Goal: Information Seeking & Learning: Learn about a topic

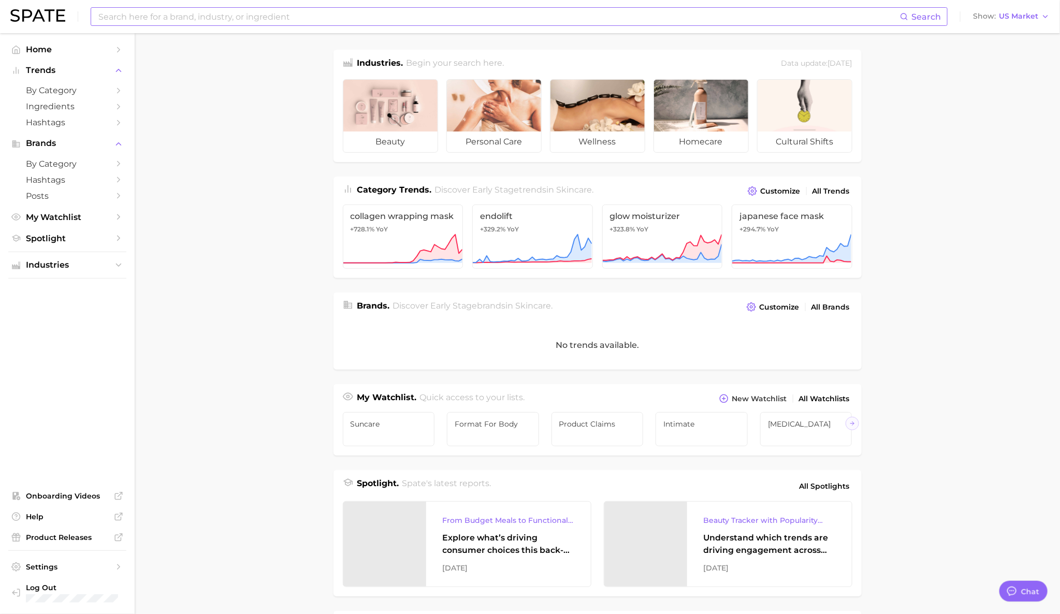
click at [246, 16] on input at bounding box center [498, 17] width 803 height 18
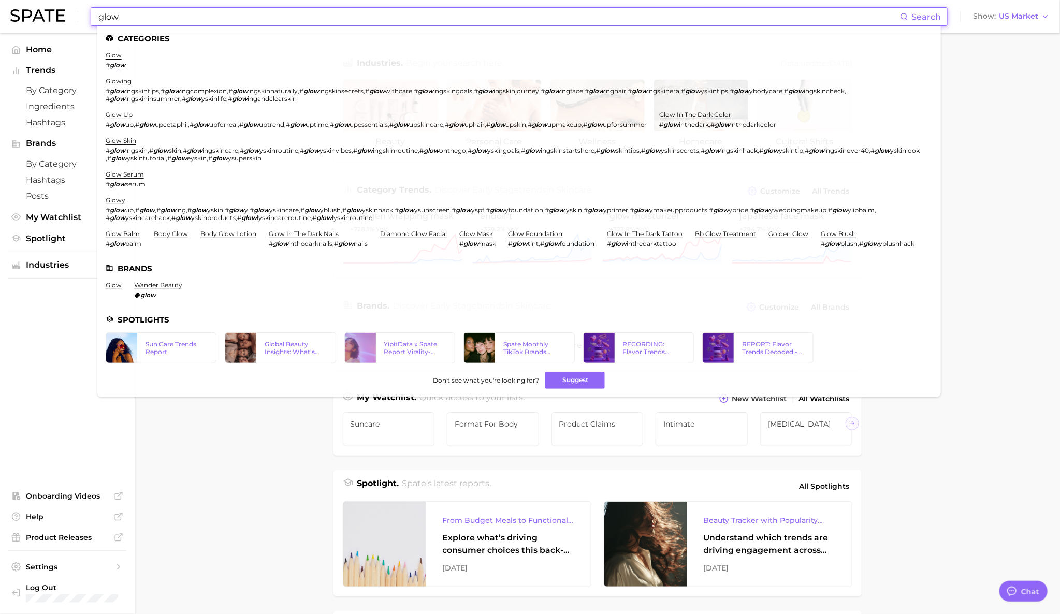
type input "glow"
click at [124, 55] on li "glow # glow" at bounding box center [116, 60] width 20 height 18
click at [117, 60] on li "glow # glow" at bounding box center [116, 60] width 20 height 18
click at [111, 57] on link "glow" at bounding box center [114, 55] width 16 height 8
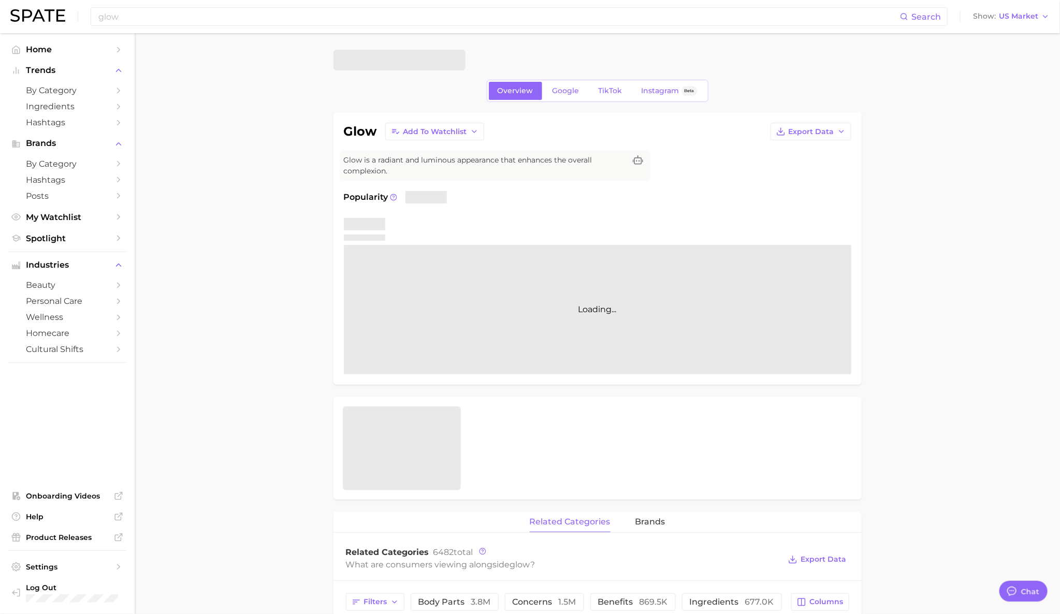
type textarea "x"
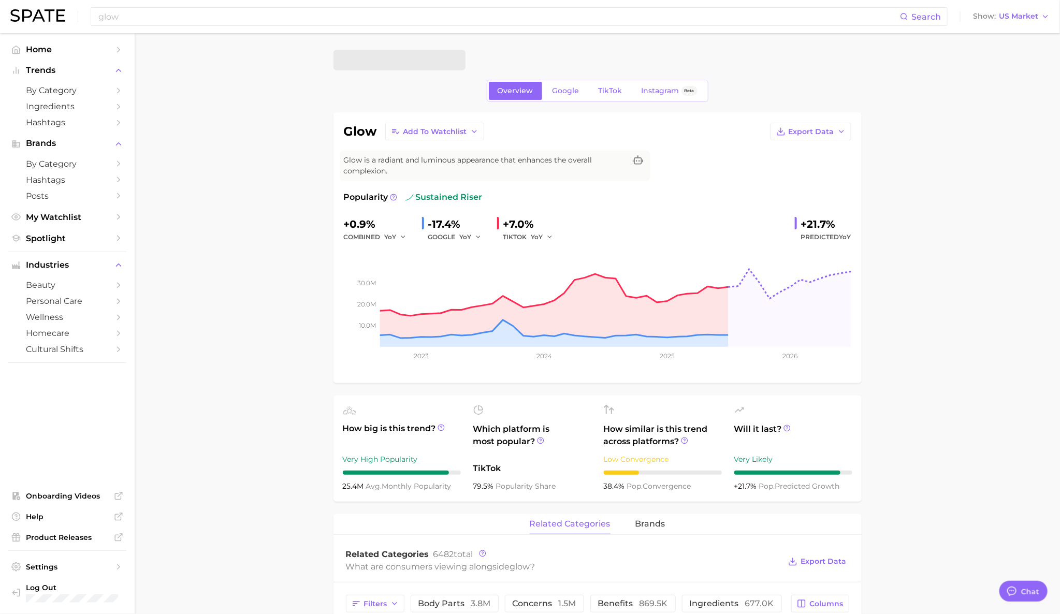
click at [631, 90] on div "Overview Google TikTok Instagram Beta" at bounding box center [598, 91] width 222 height 22
click at [617, 90] on span "TikTok" at bounding box center [611, 90] width 24 height 9
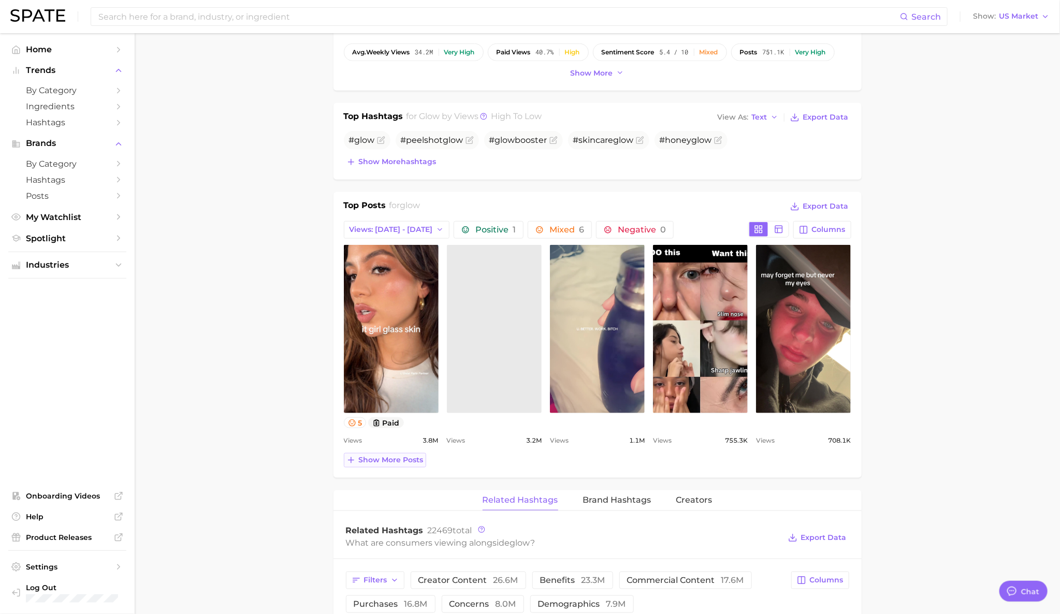
click at [391, 462] on span "Show more posts" at bounding box center [391, 460] width 65 height 9
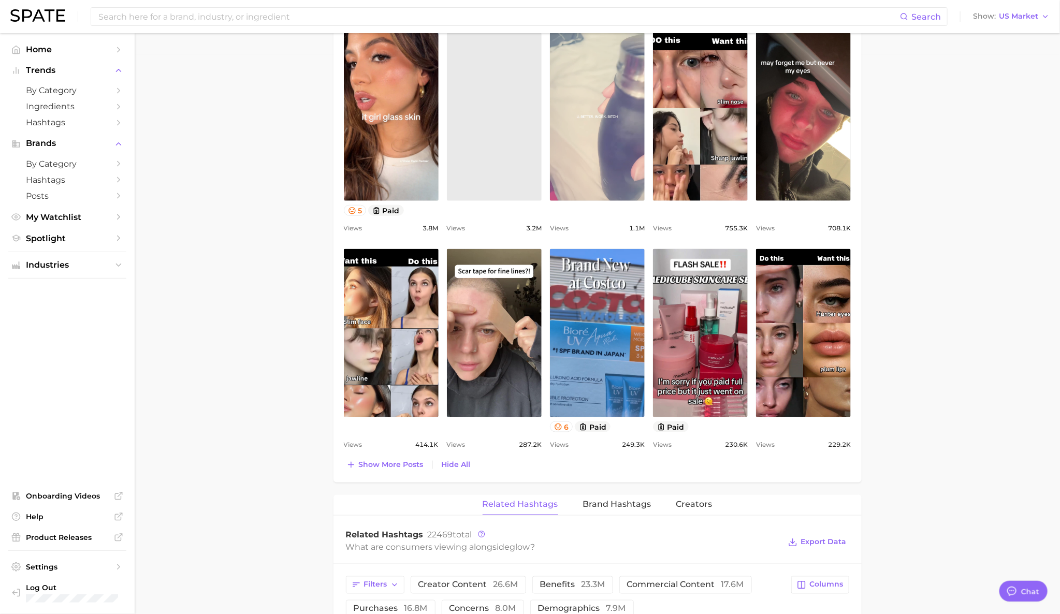
scroll to position [667, 0]
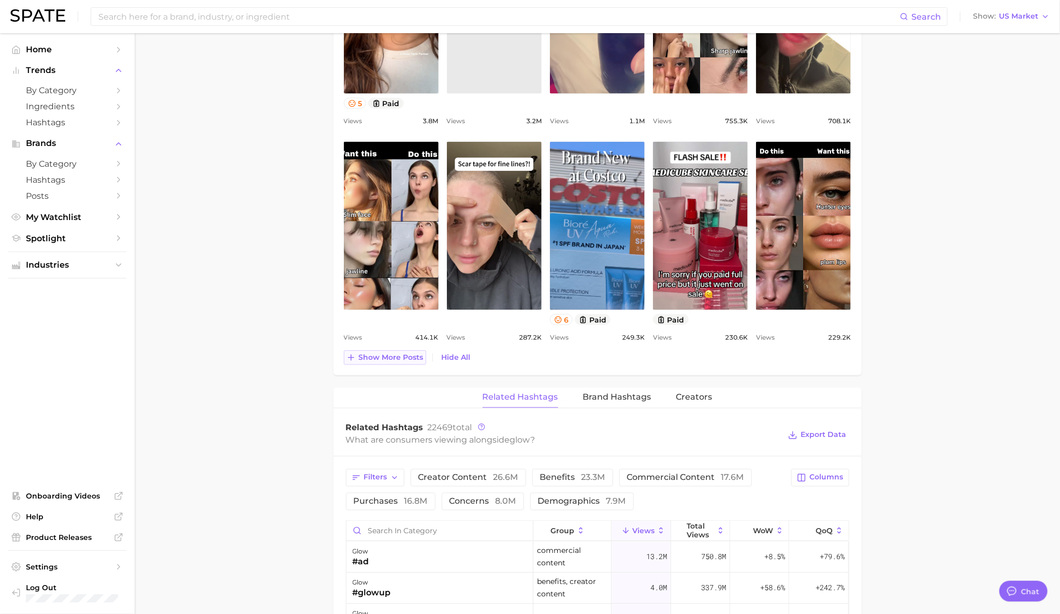
click at [410, 359] on span "Show more posts" at bounding box center [391, 357] width 65 height 9
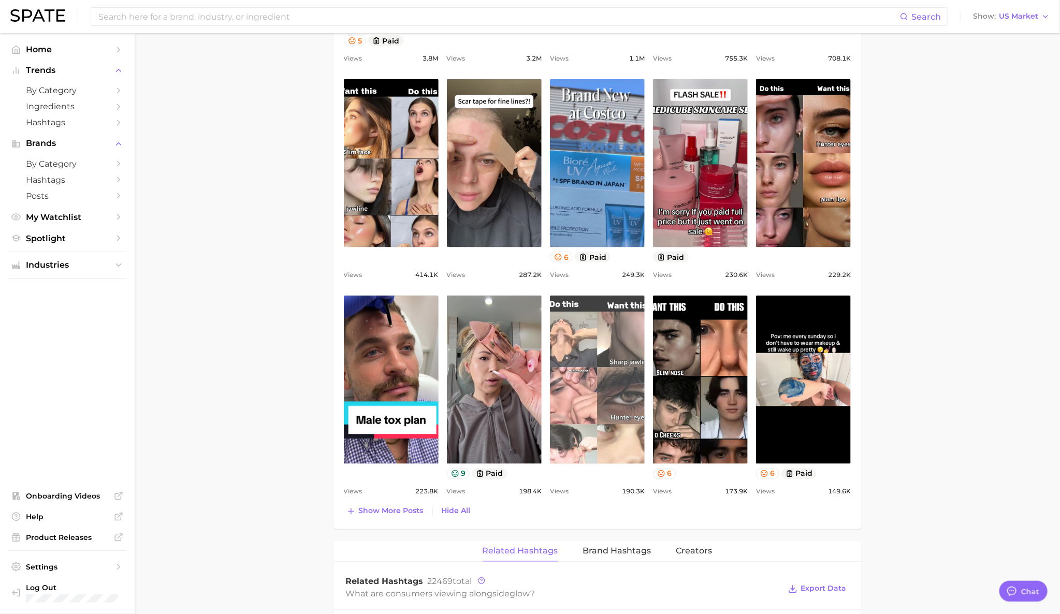
scroll to position [730, 0]
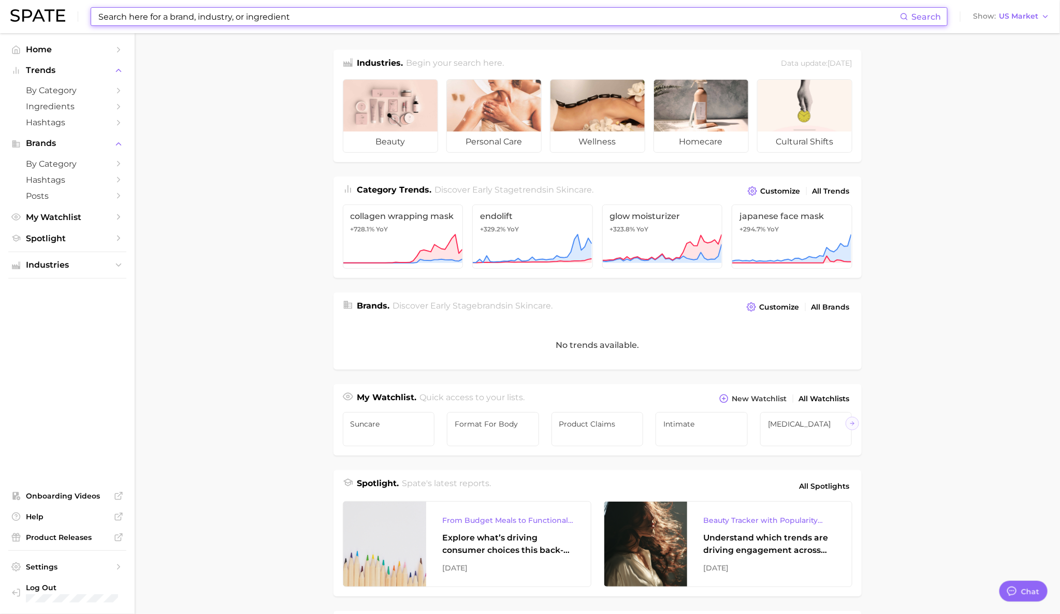
click at [320, 15] on input at bounding box center [498, 17] width 803 height 18
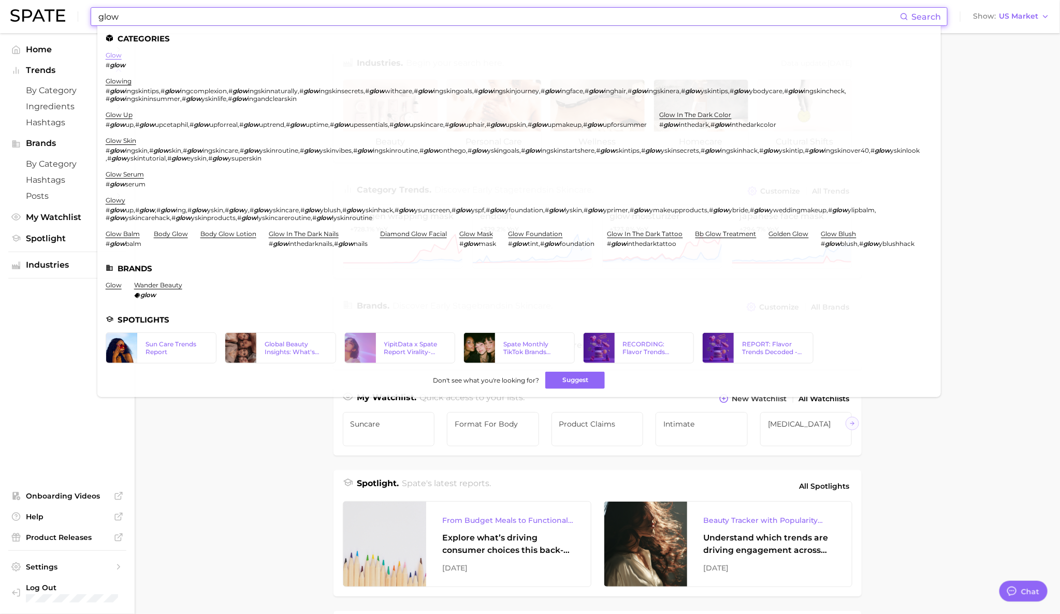
type input "glow"
click at [117, 57] on link "glow" at bounding box center [114, 55] width 16 height 8
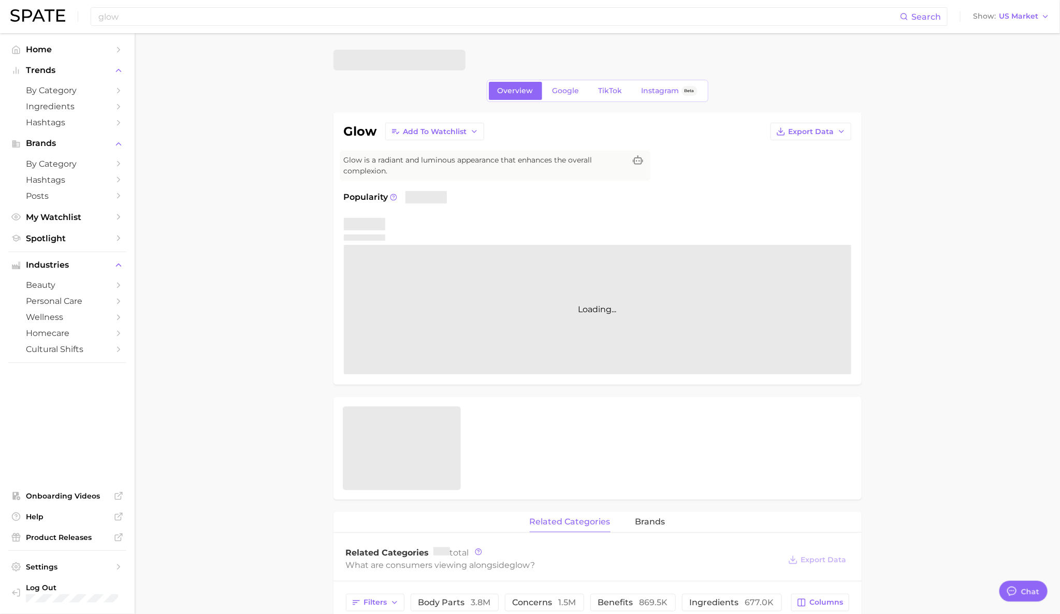
type textarea "x"
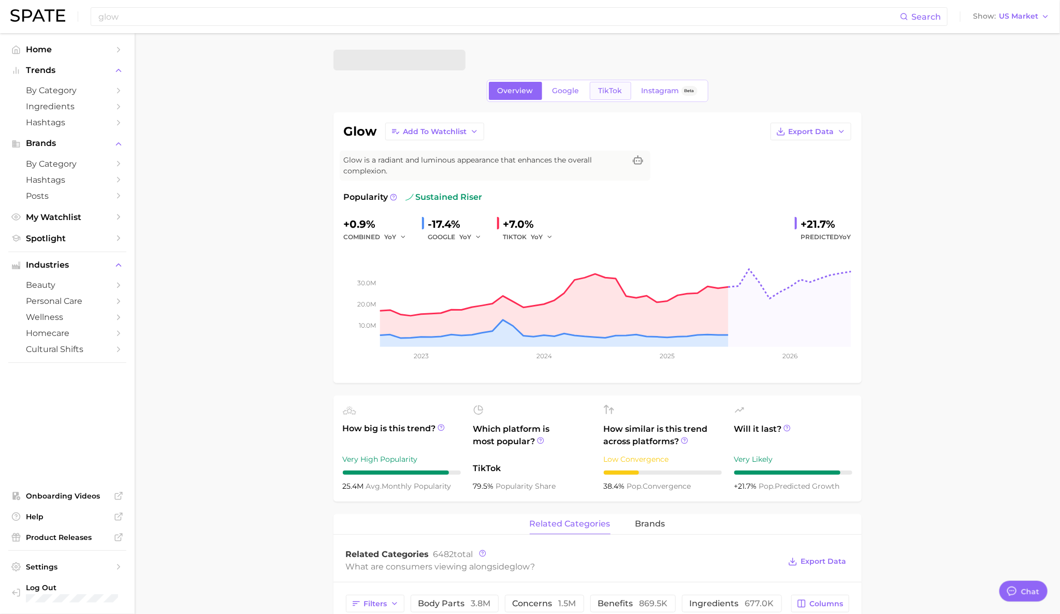
click at [613, 90] on span "TikTok" at bounding box center [611, 90] width 24 height 9
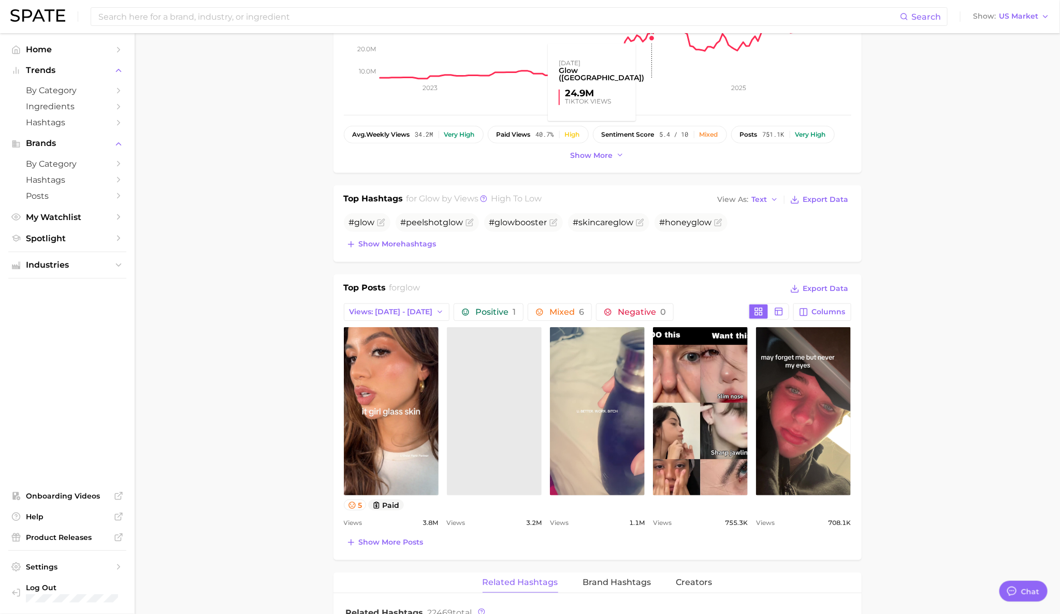
scroll to position [269, 0]
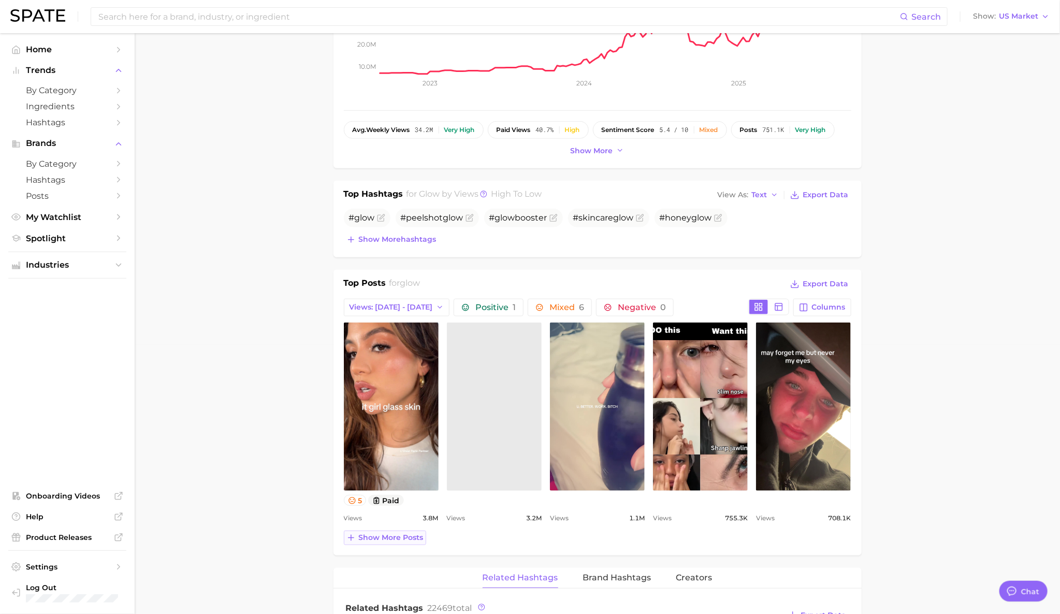
click at [403, 538] on span "Show more posts" at bounding box center [391, 537] width 65 height 9
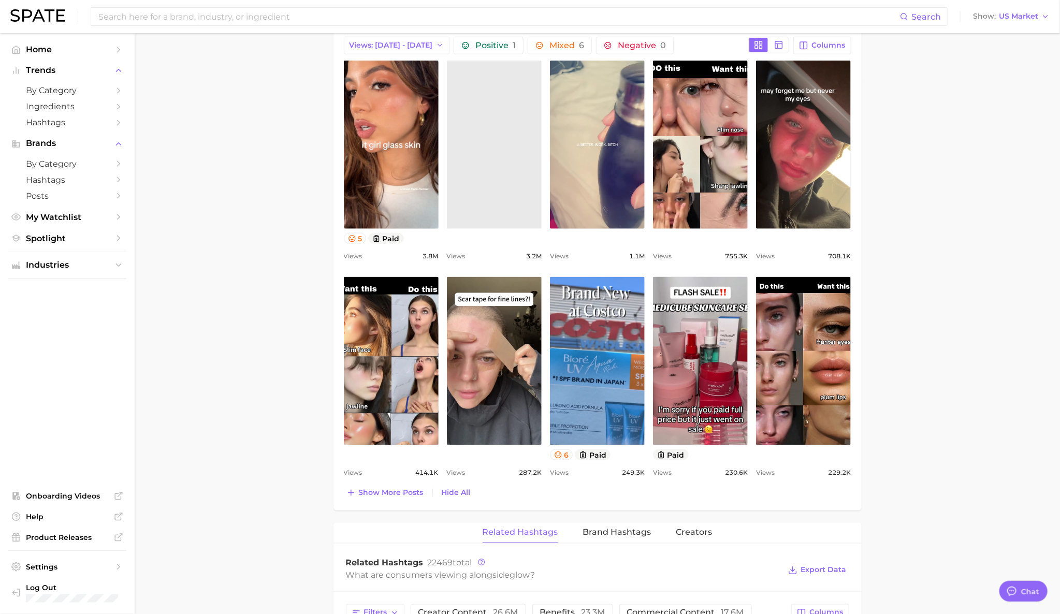
scroll to position [639, 0]
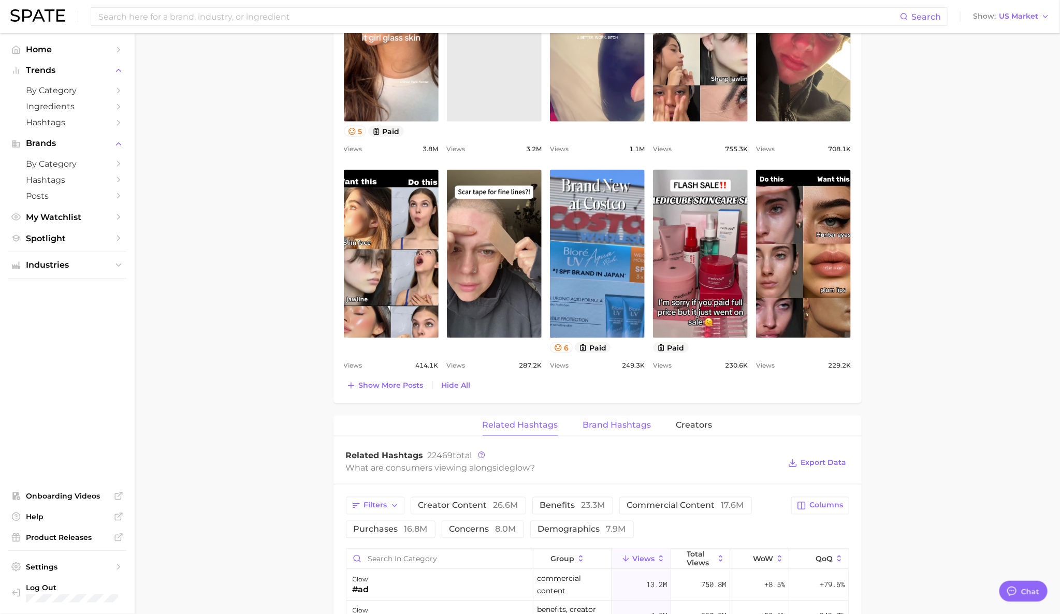
click at [633, 430] on span "Brand Hashtags" at bounding box center [617, 425] width 68 height 9
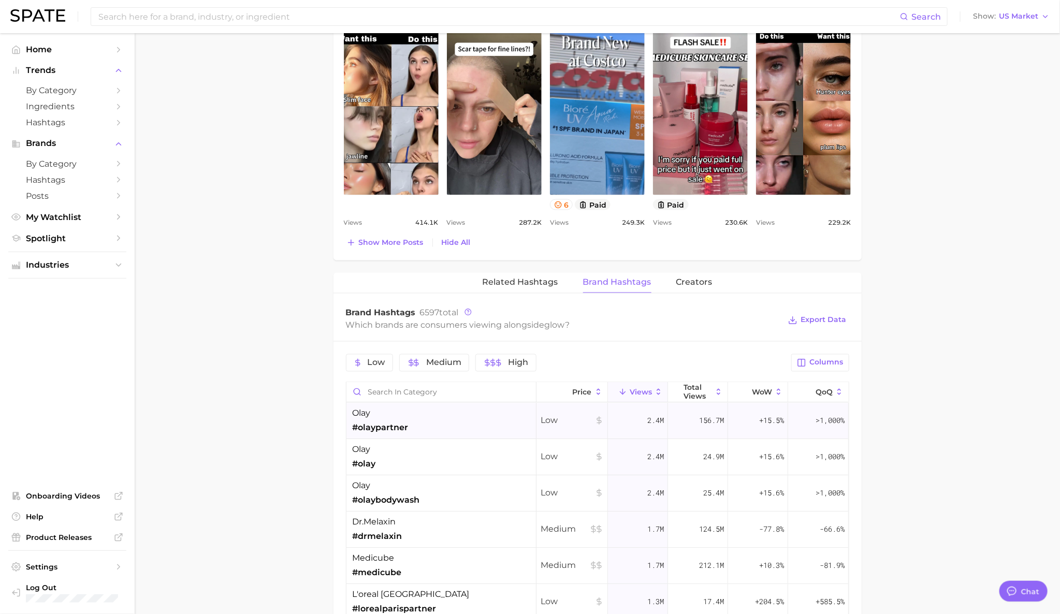
scroll to position [120, 0]
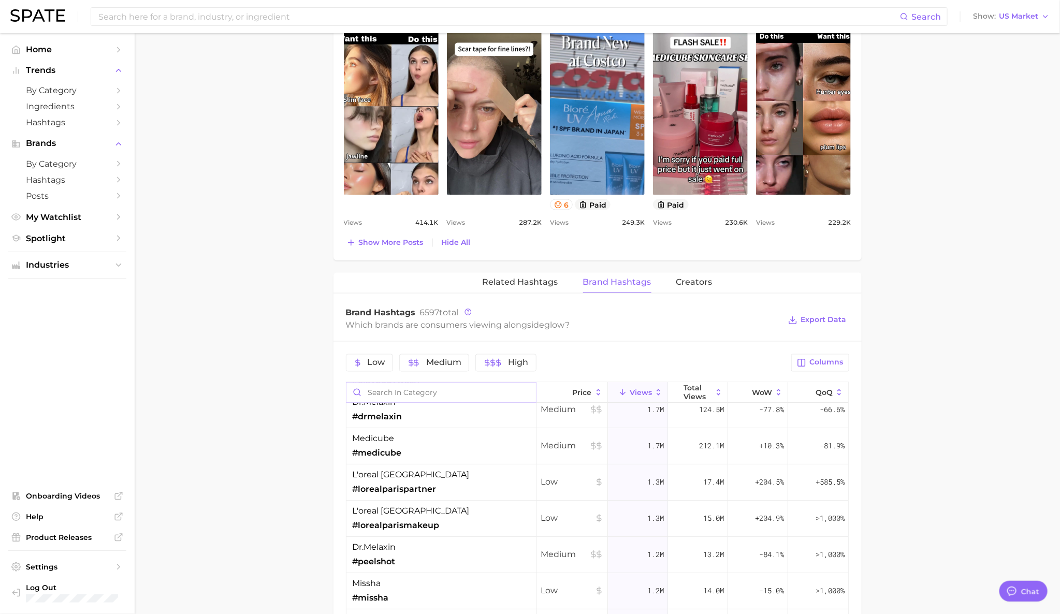
click at [462, 391] on input "Search in category" at bounding box center [442, 393] width 190 height 20
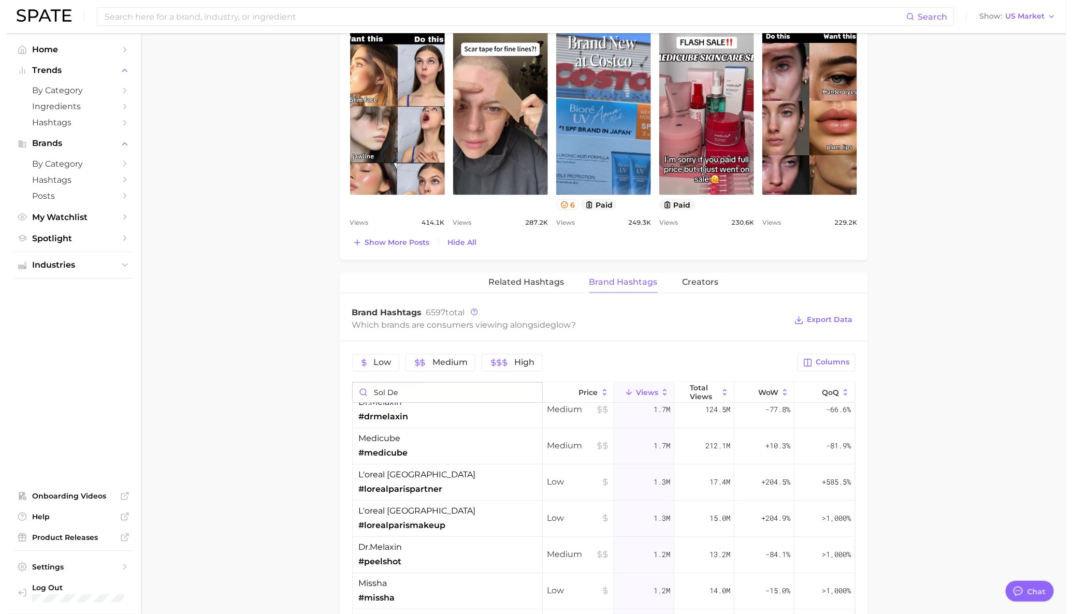
scroll to position [0, 0]
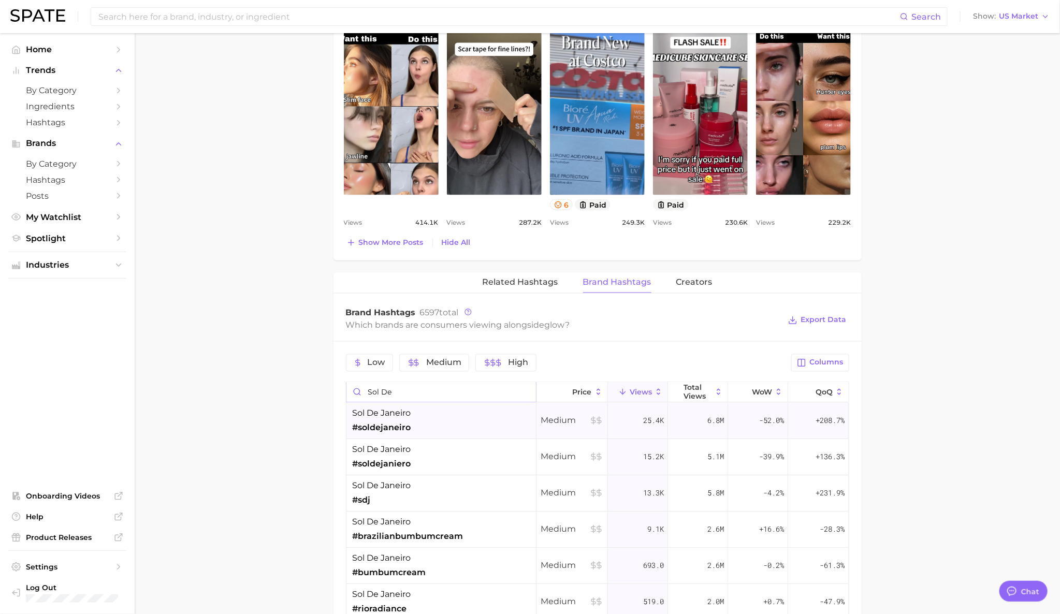
type input "sol de"
click at [465, 424] on div "sol de janeiro #soldejaneiro" at bounding box center [442, 421] width 190 height 36
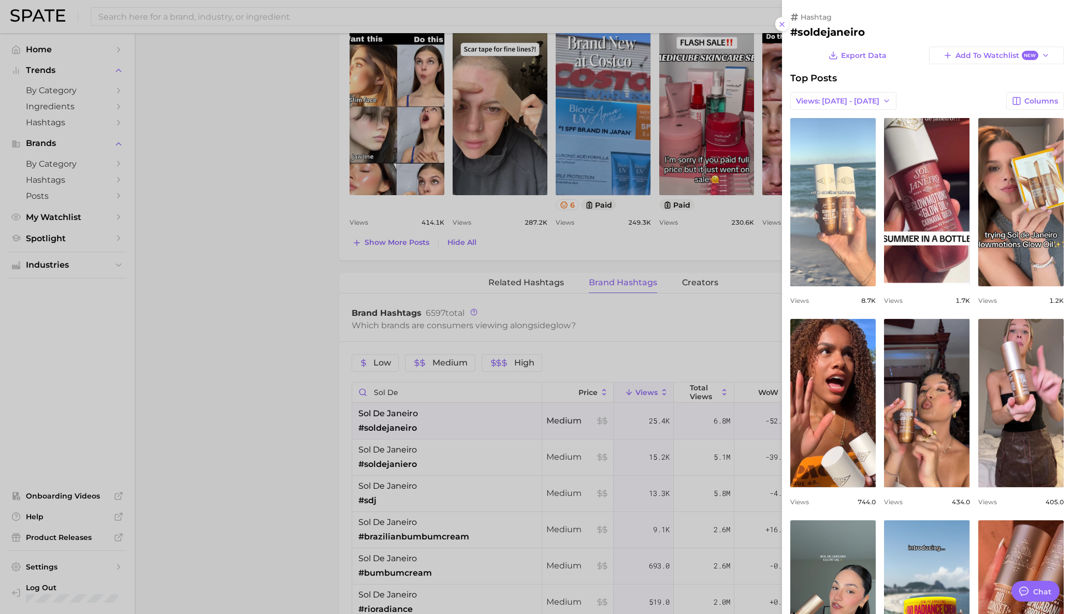
click at [876, 216] on link "view post on TikTok" at bounding box center [832, 202] width 85 height 168
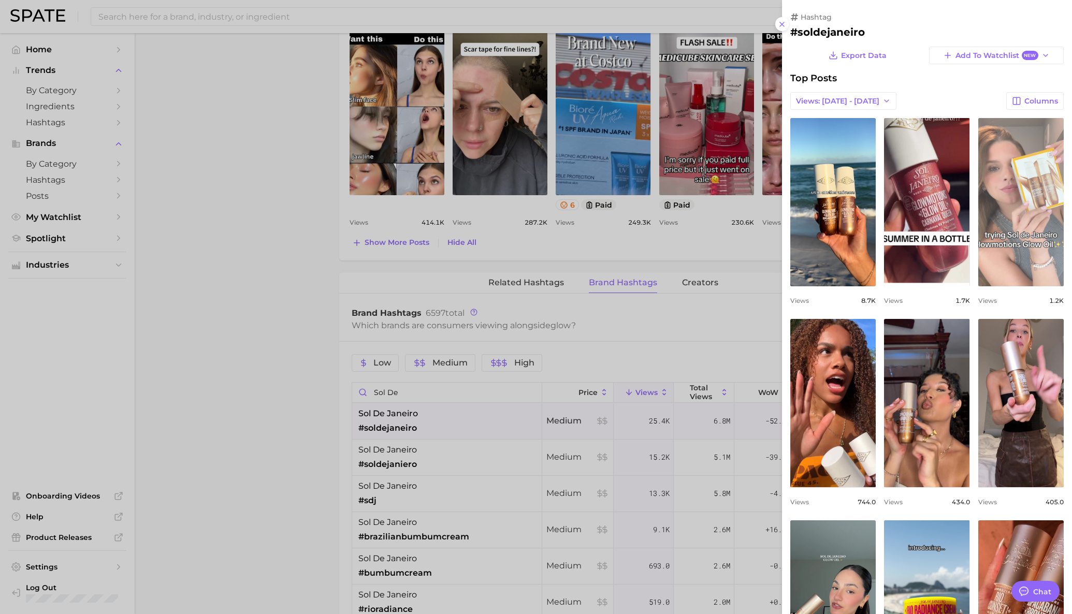
click at [978, 286] on link "view post on TikTok" at bounding box center [1020, 202] width 85 height 168
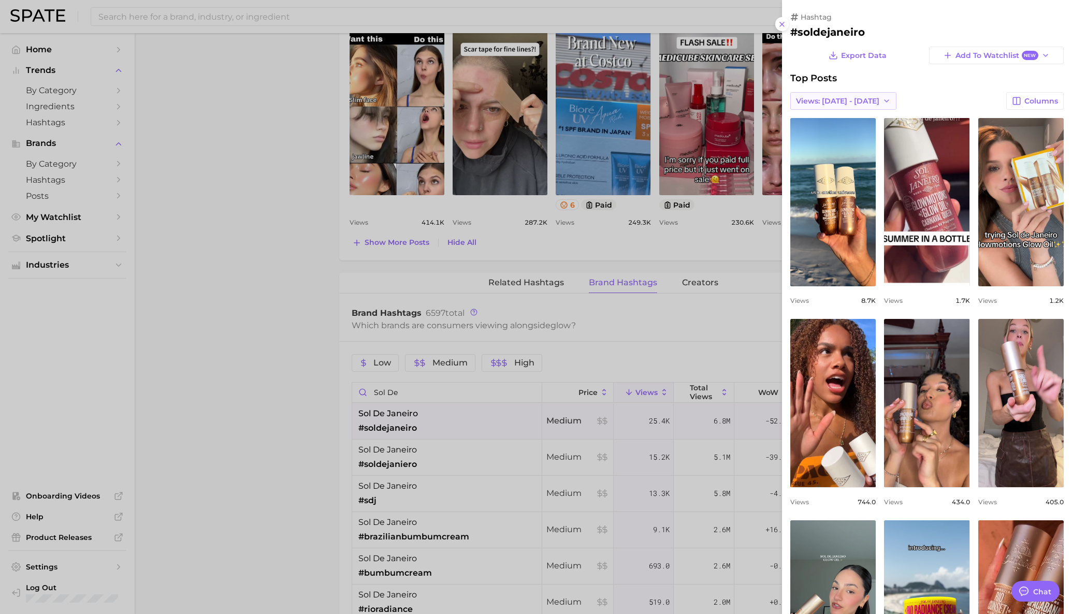
click at [849, 94] on button "Views: [DATE] - [DATE]" at bounding box center [843, 101] width 106 height 18
click at [853, 135] on button "Total Views" at bounding box center [847, 138] width 114 height 19
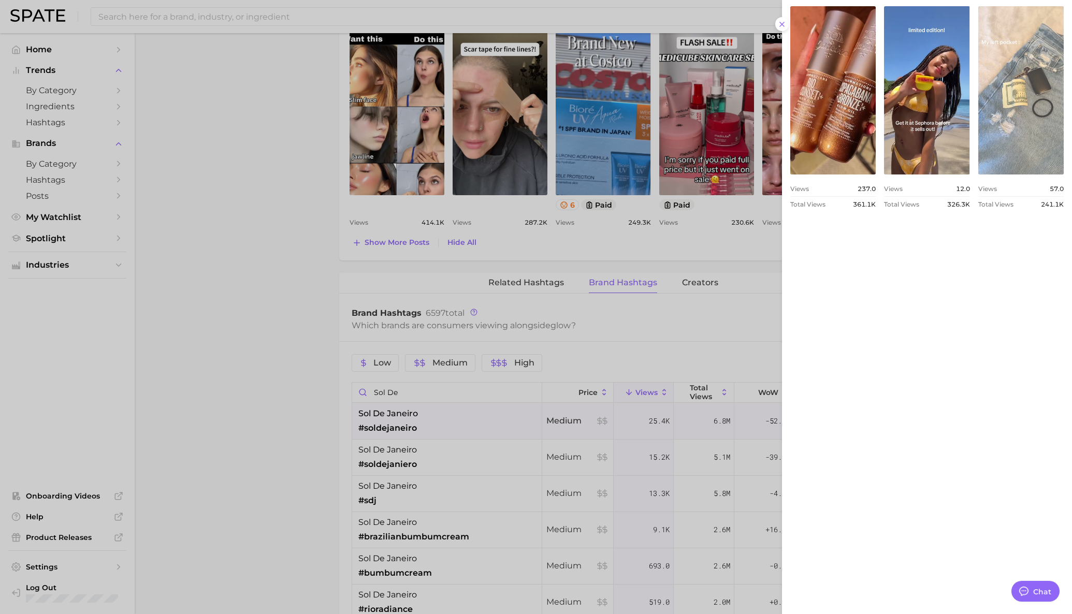
click at [978, 175] on link "view post on TikTok" at bounding box center [1020, 90] width 85 height 168
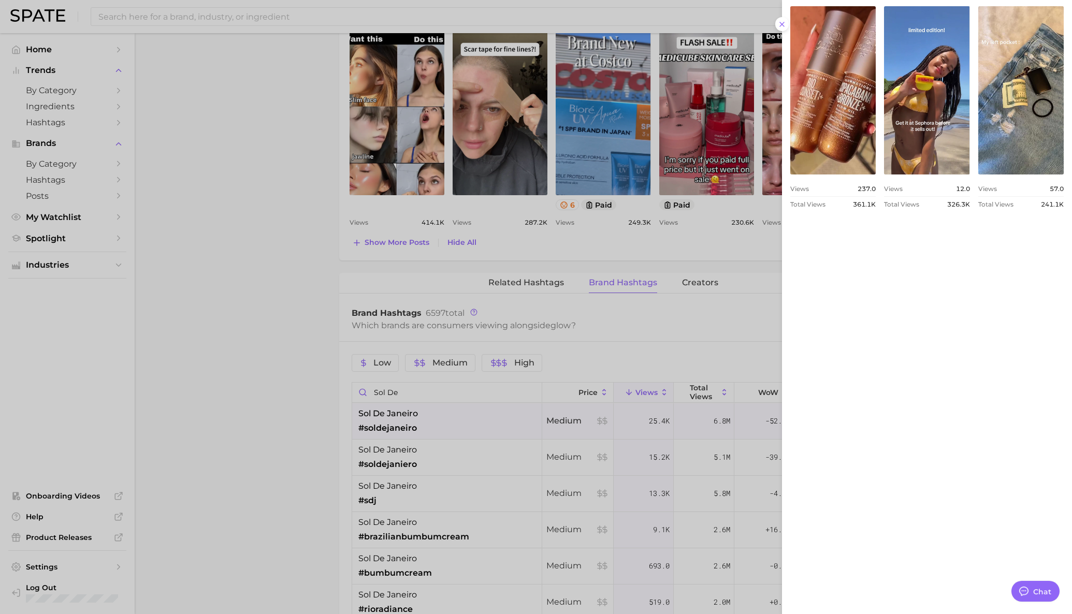
click at [754, 258] on div at bounding box center [536, 307] width 1072 height 614
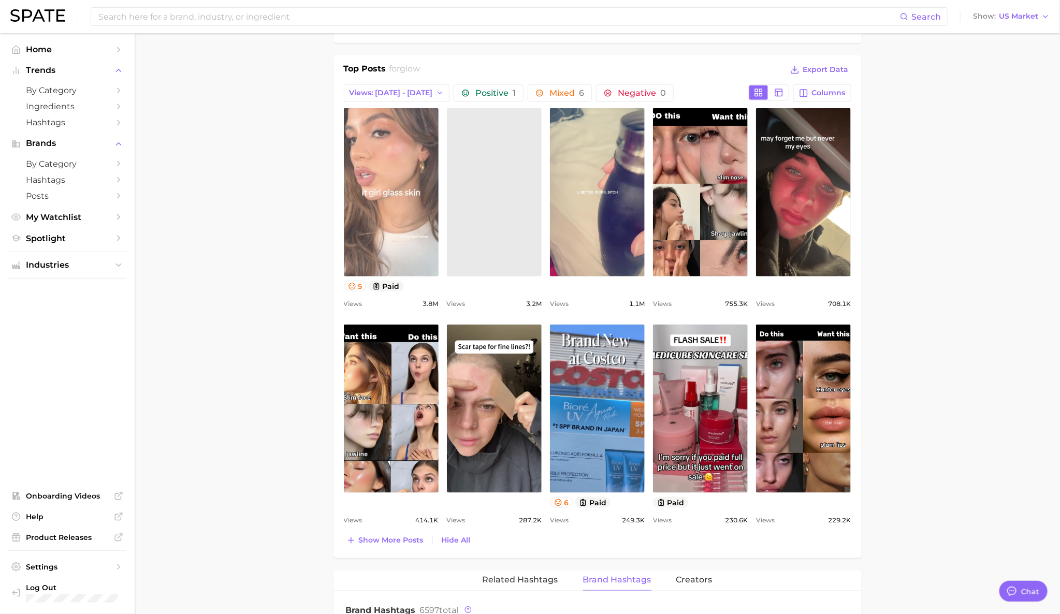
click at [406, 241] on link "view post on TikTok" at bounding box center [391, 192] width 95 height 168
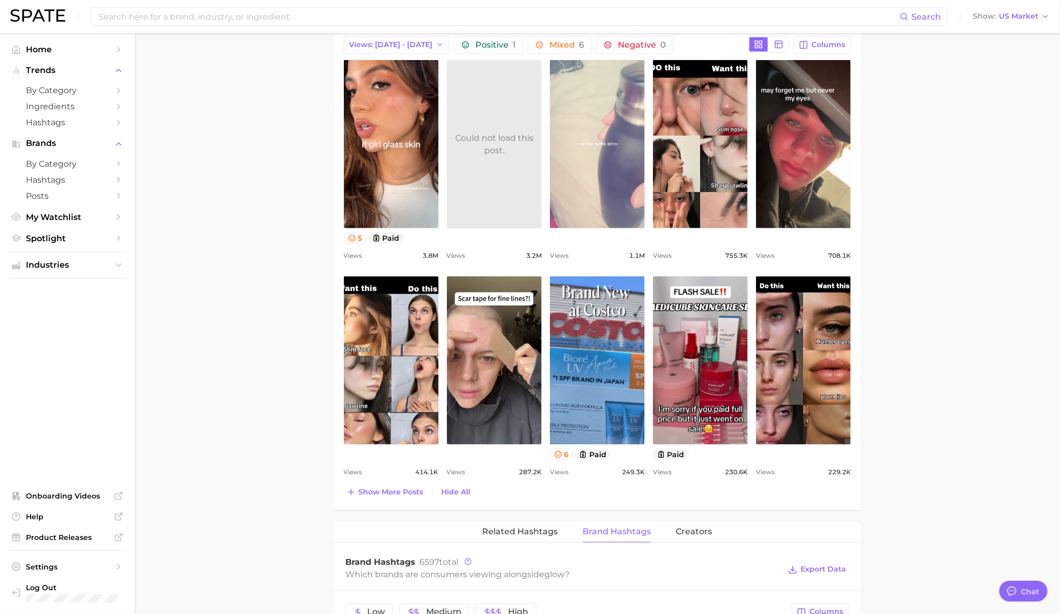
scroll to position [471, 0]
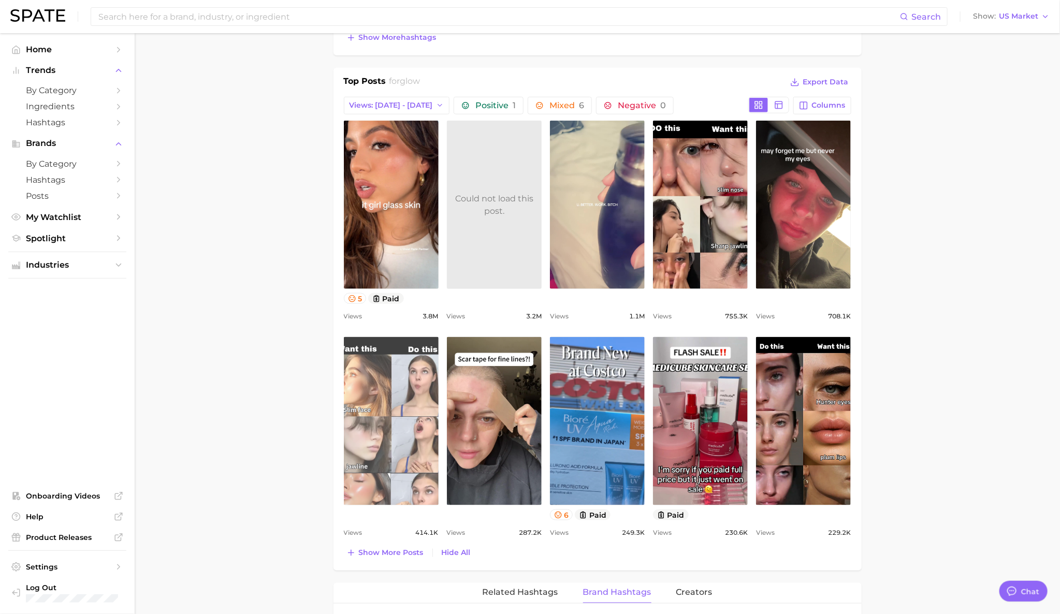
click at [392, 440] on link "view post on TikTok" at bounding box center [391, 421] width 95 height 168
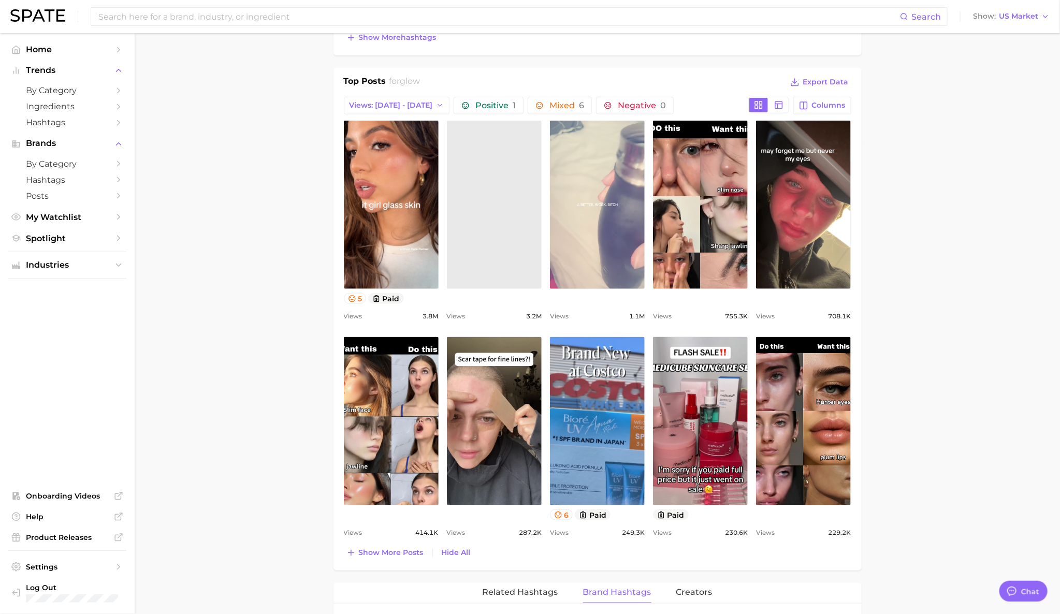
click at [631, 247] on link "view post on TikTok" at bounding box center [597, 205] width 95 height 168
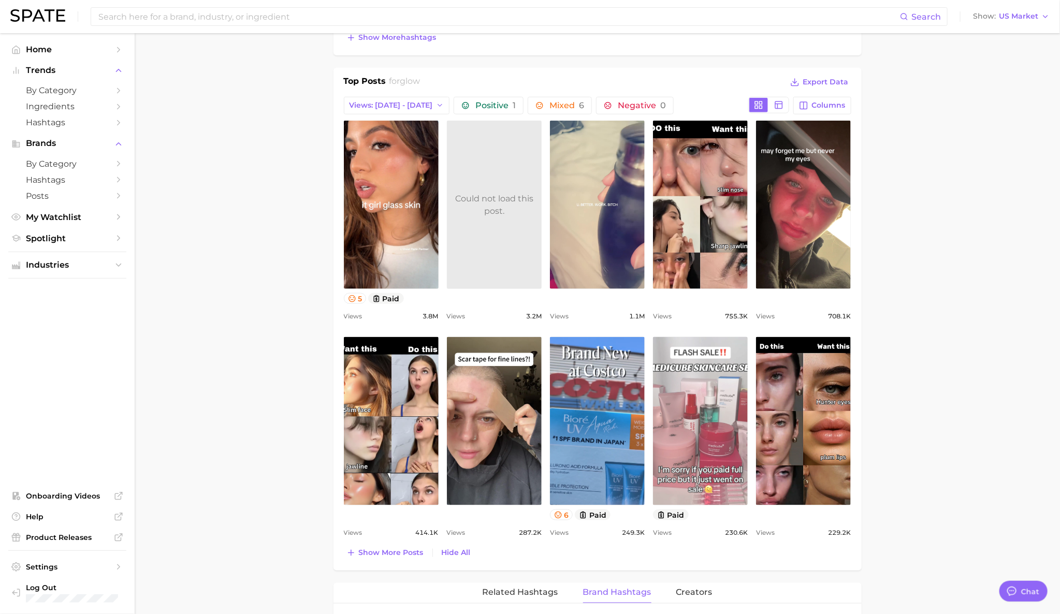
click at [698, 412] on link "view post on TikTok" at bounding box center [700, 421] width 95 height 168
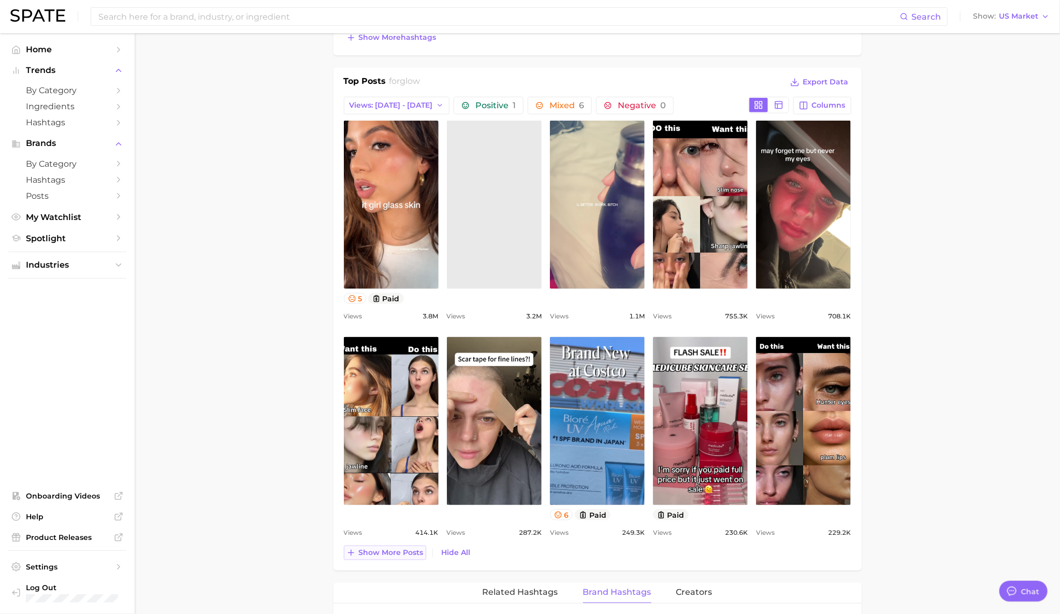
click at [396, 549] on button "Show more posts" at bounding box center [385, 553] width 82 height 15
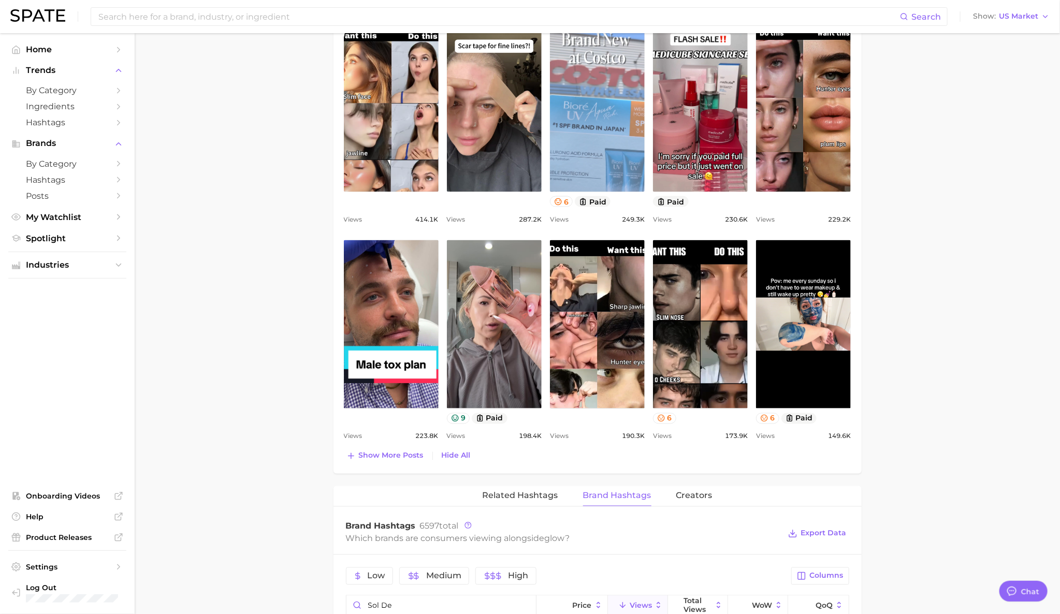
scroll to position [785, 0]
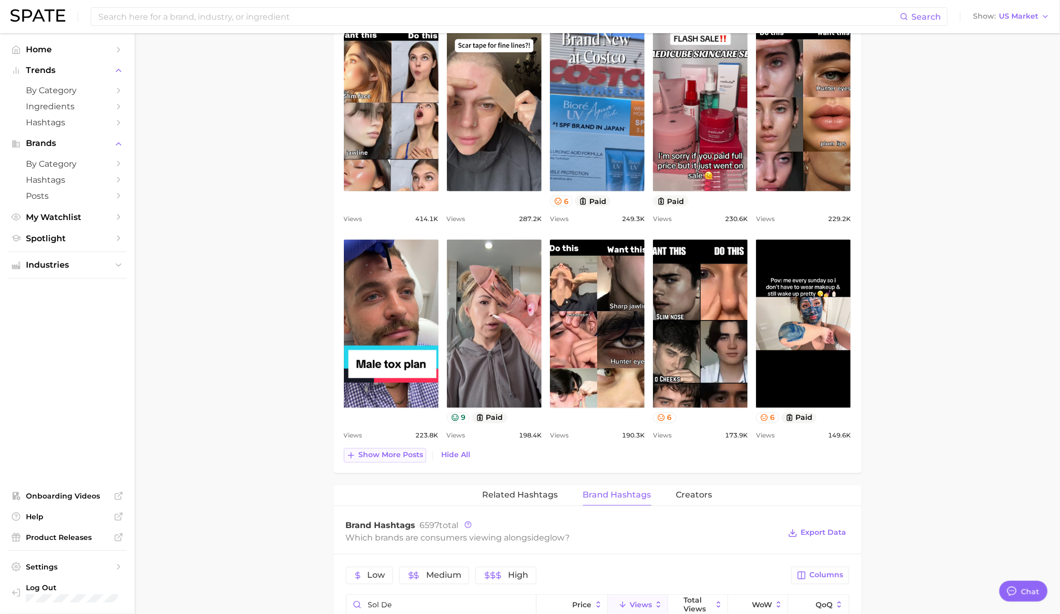
click at [402, 457] on span "Show more posts" at bounding box center [391, 455] width 65 height 9
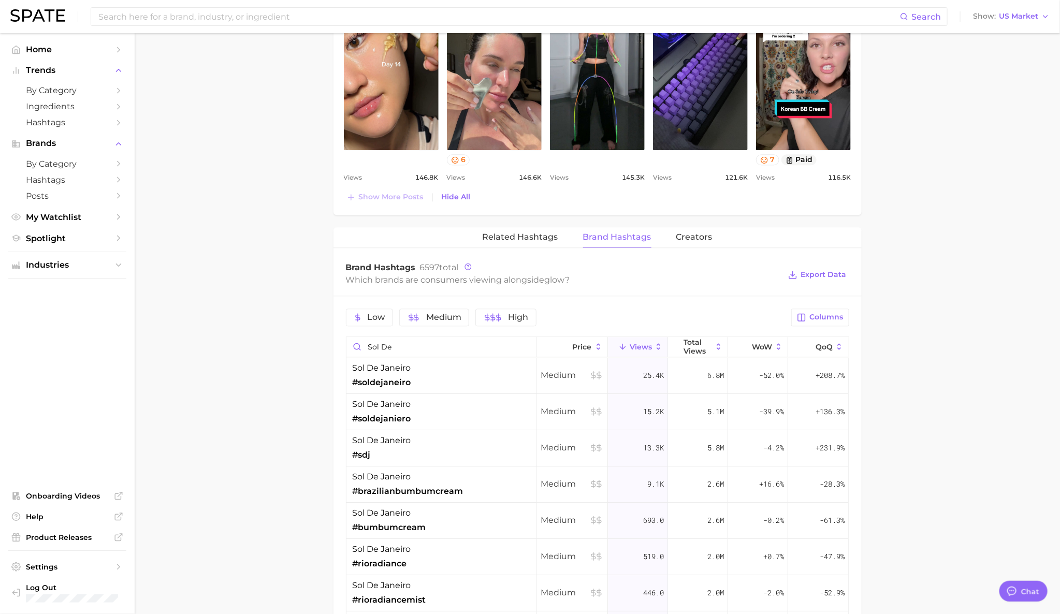
scroll to position [1261, 0]
click at [538, 241] on span "Related Hashtags" at bounding box center [521, 236] width 76 height 9
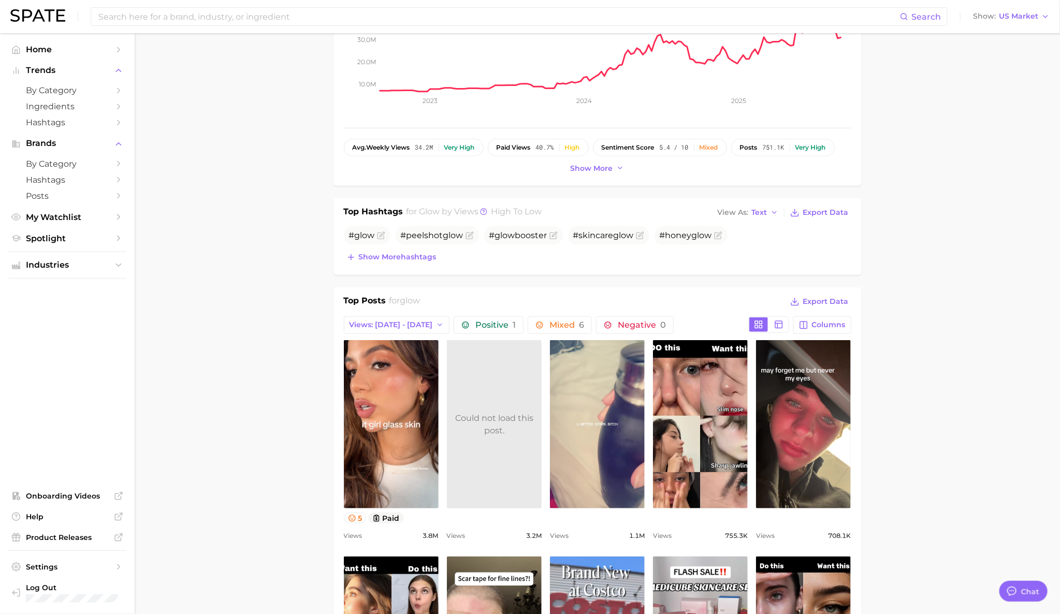
scroll to position [251, 0]
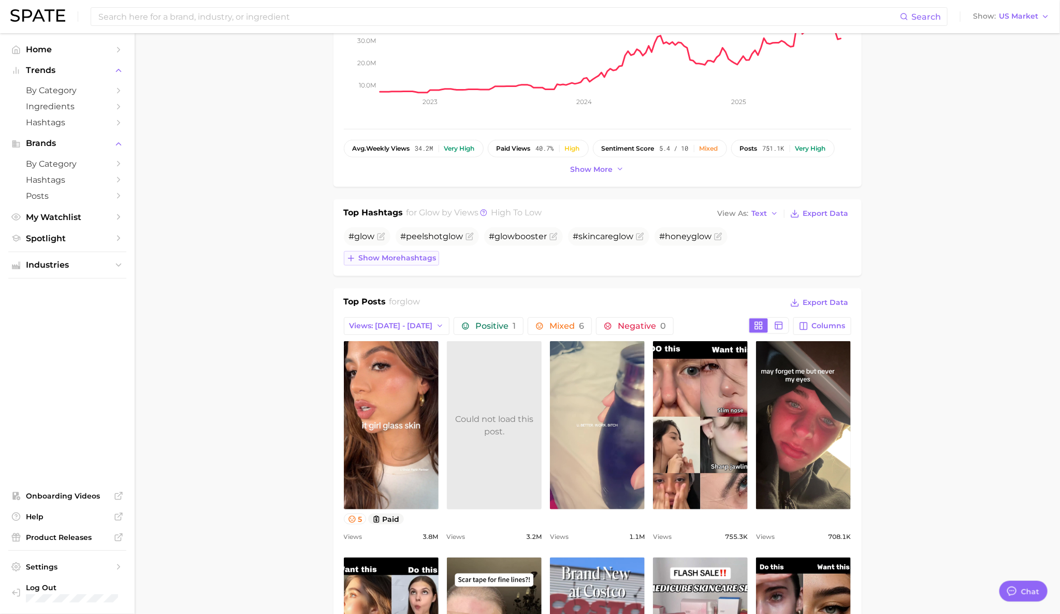
click at [429, 263] on span "Show more hashtags" at bounding box center [398, 258] width 78 height 9
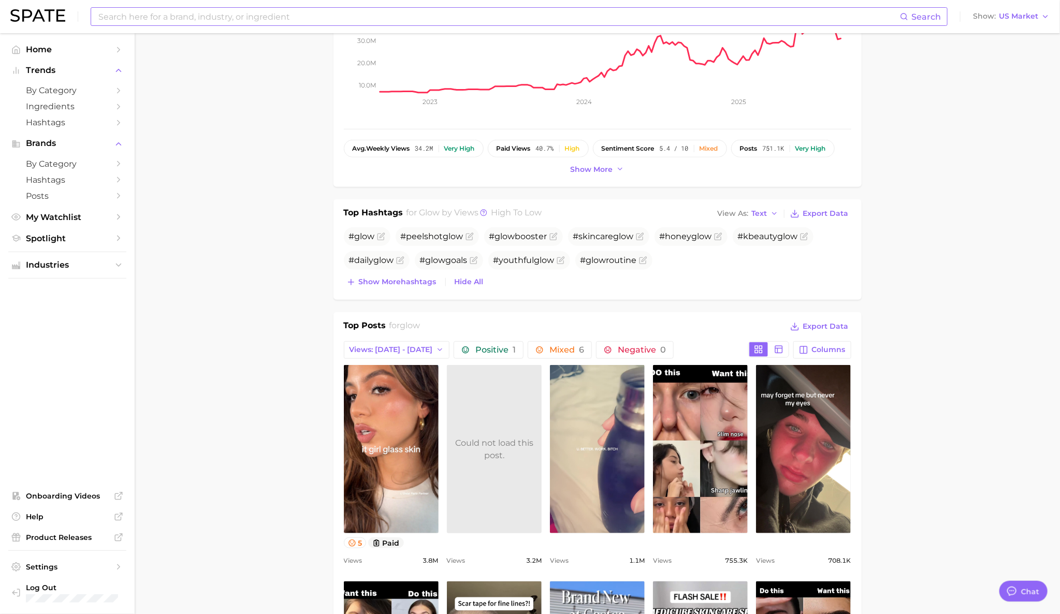
click at [282, 17] on input at bounding box center [498, 17] width 803 height 18
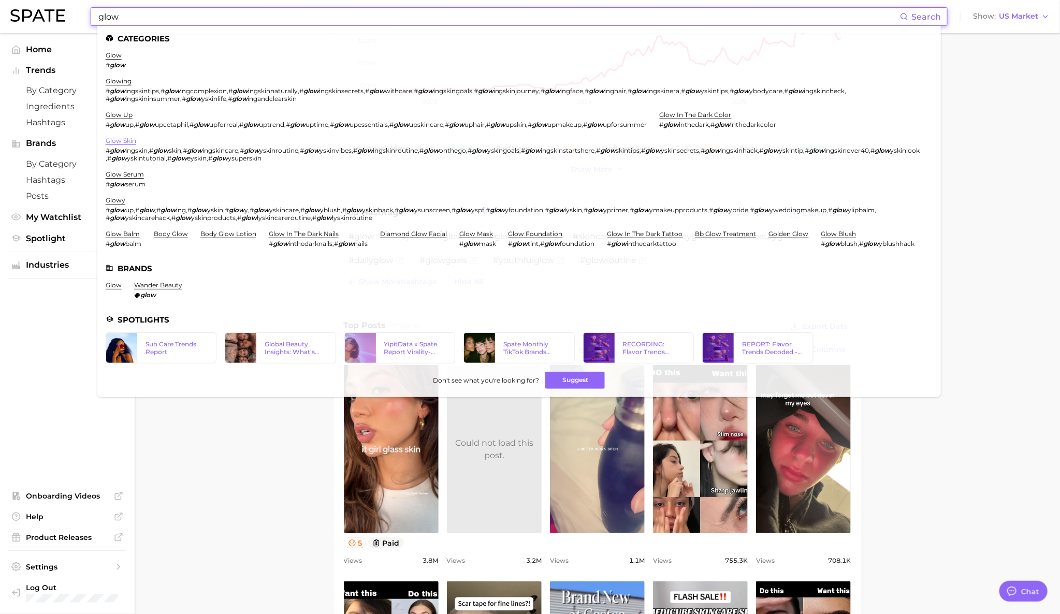
type input "glow"
click at [133, 141] on link "glow skin" at bounding box center [121, 141] width 31 height 8
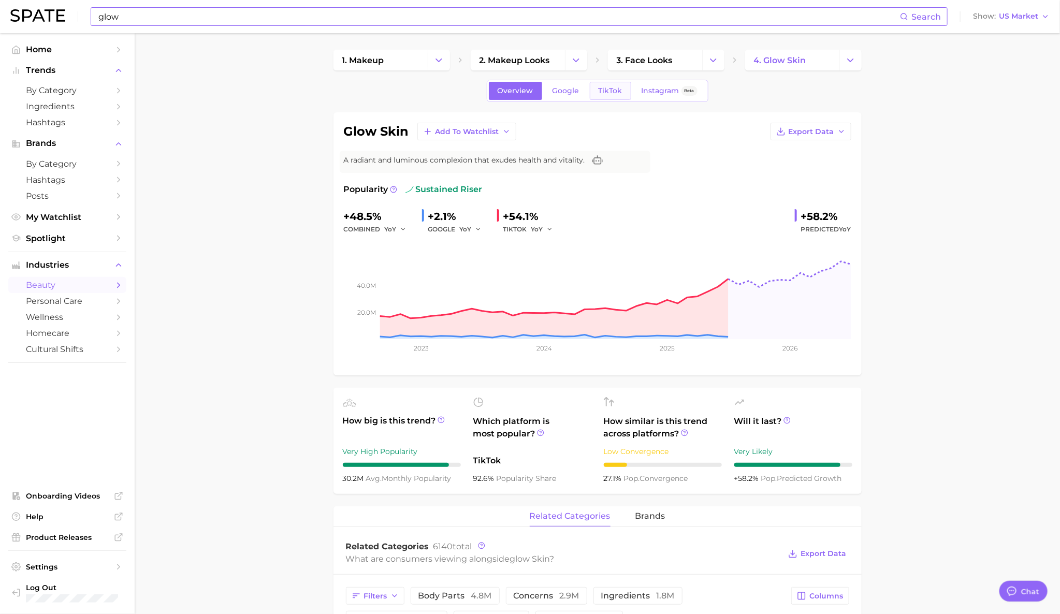
click at [611, 94] on span "TikTok" at bounding box center [611, 90] width 24 height 9
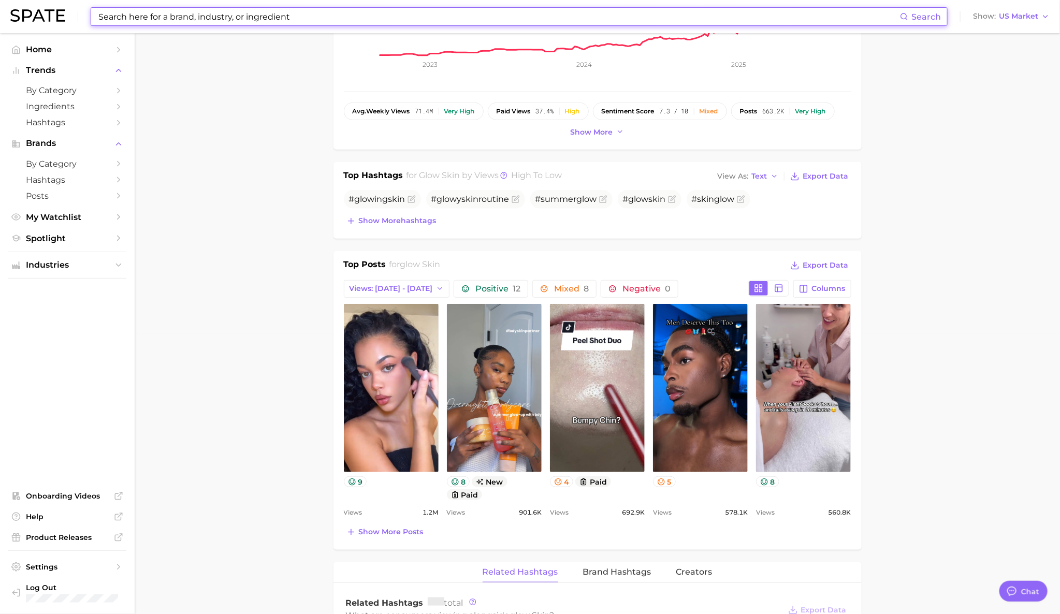
scroll to position [281, 0]
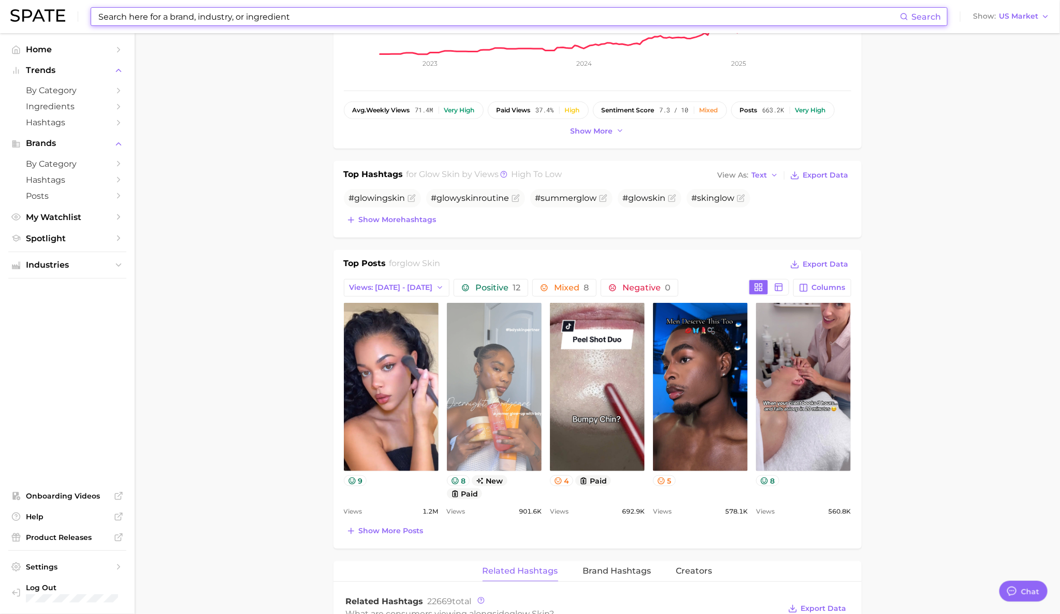
click at [498, 421] on link "view post on TikTok" at bounding box center [494, 387] width 95 height 168
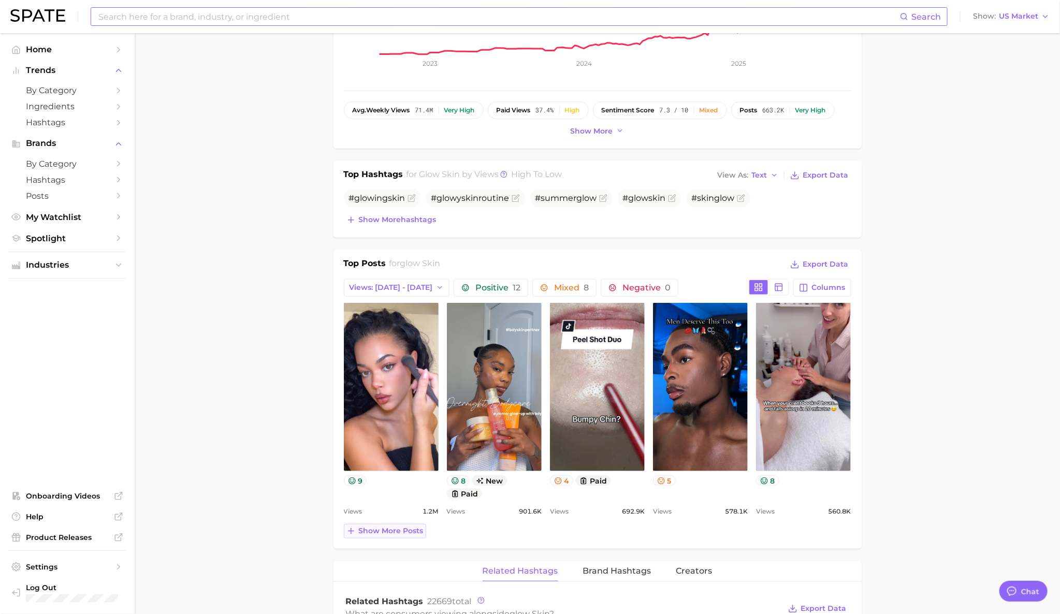
click at [401, 535] on span "Show more posts" at bounding box center [391, 531] width 65 height 9
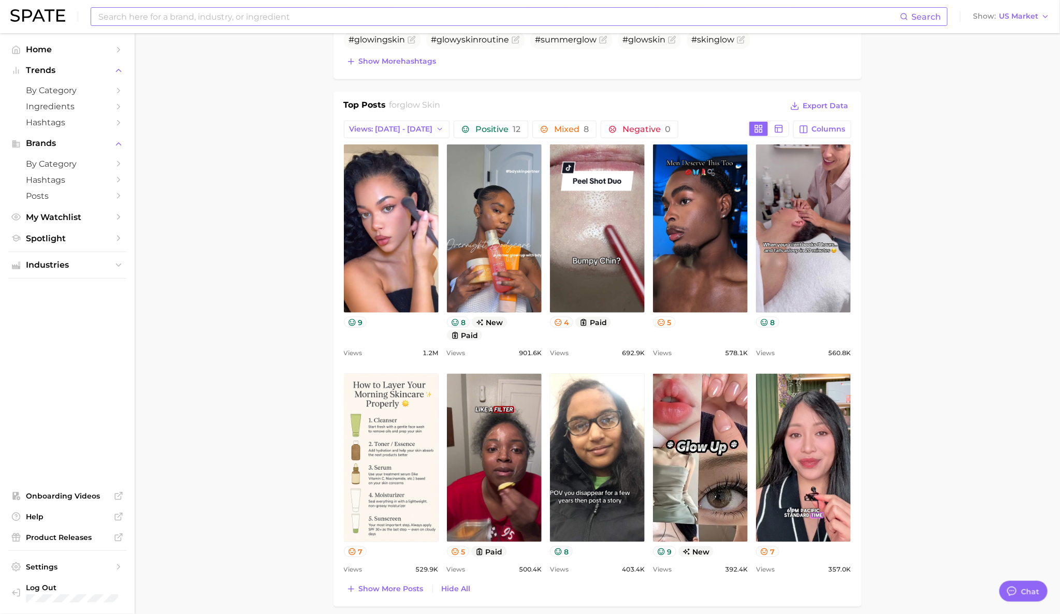
scroll to position [440, 0]
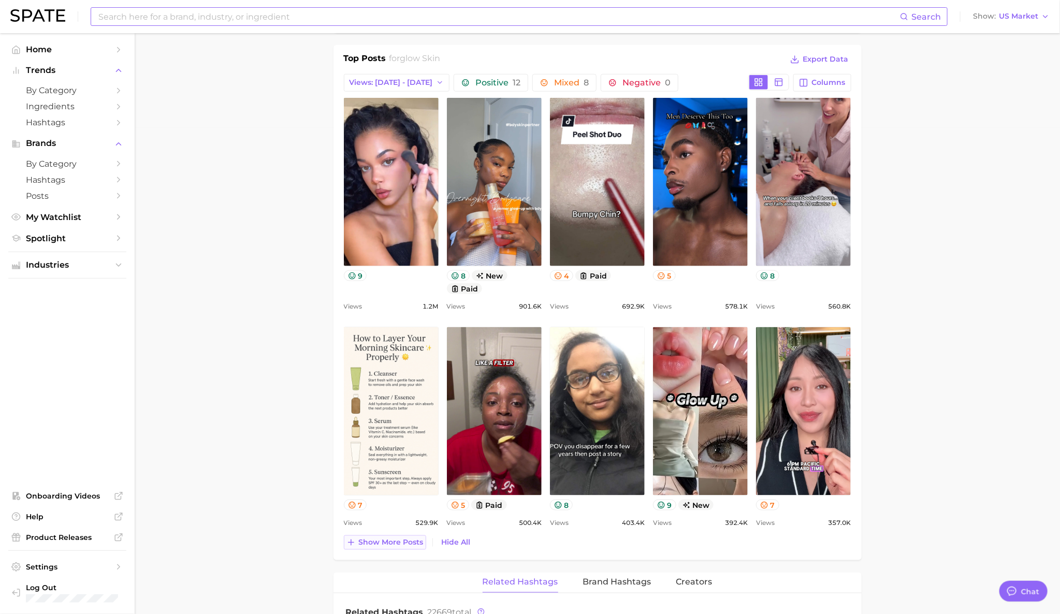
click at [403, 546] on span "Show more posts" at bounding box center [391, 542] width 65 height 9
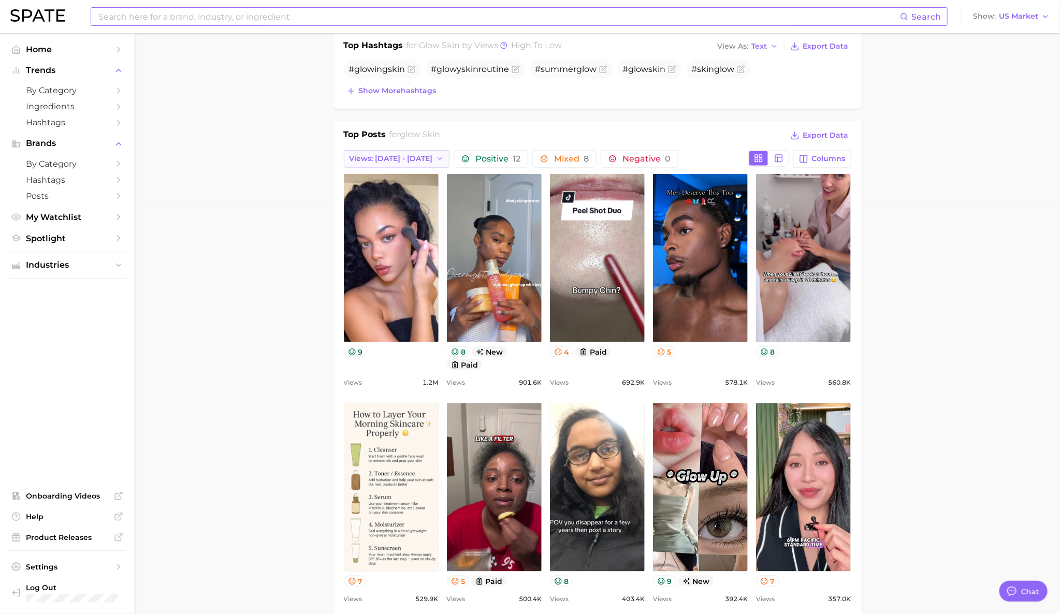
click at [436, 160] on icon "button" at bounding box center [440, 159] width 8 height 8
click at [388, 213] on span "Total Views" at bounding box center [370, 215] width 42 height 9
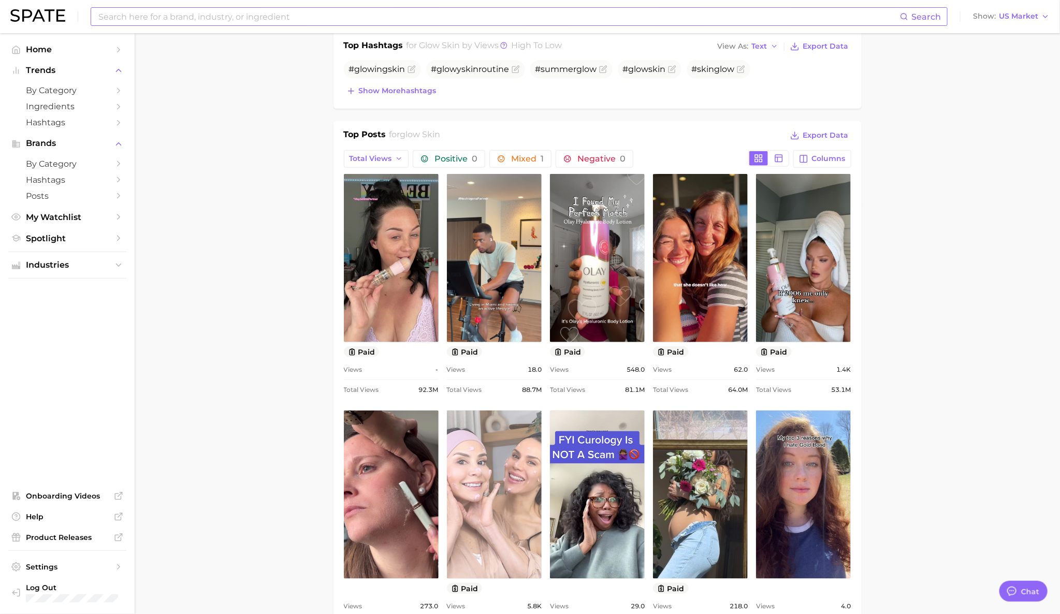
click at [468, 547] on link "view post on TikTok" at bounding box center [494, 495] width 95 height 168
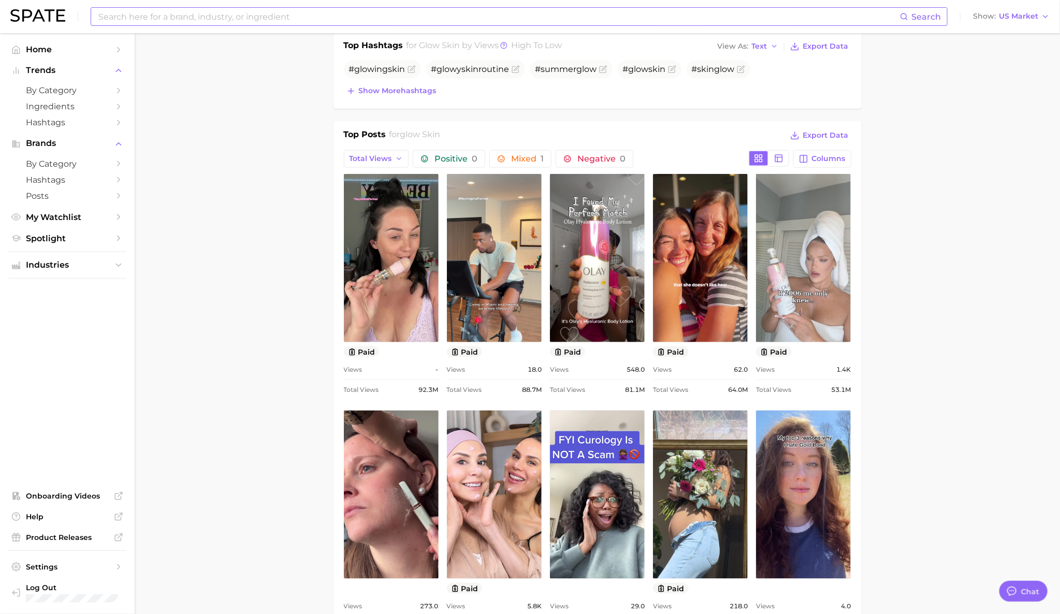
click at [782, 247] on link "view post on TikTok" at bounding box center [803, 258] width 95 height 168
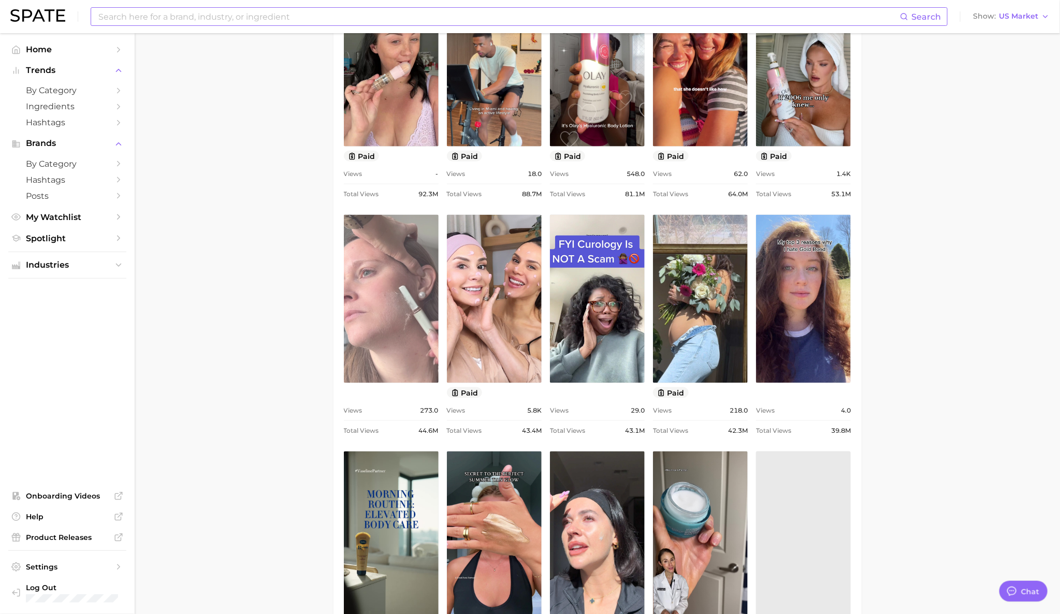
scroll to position [631, 0]
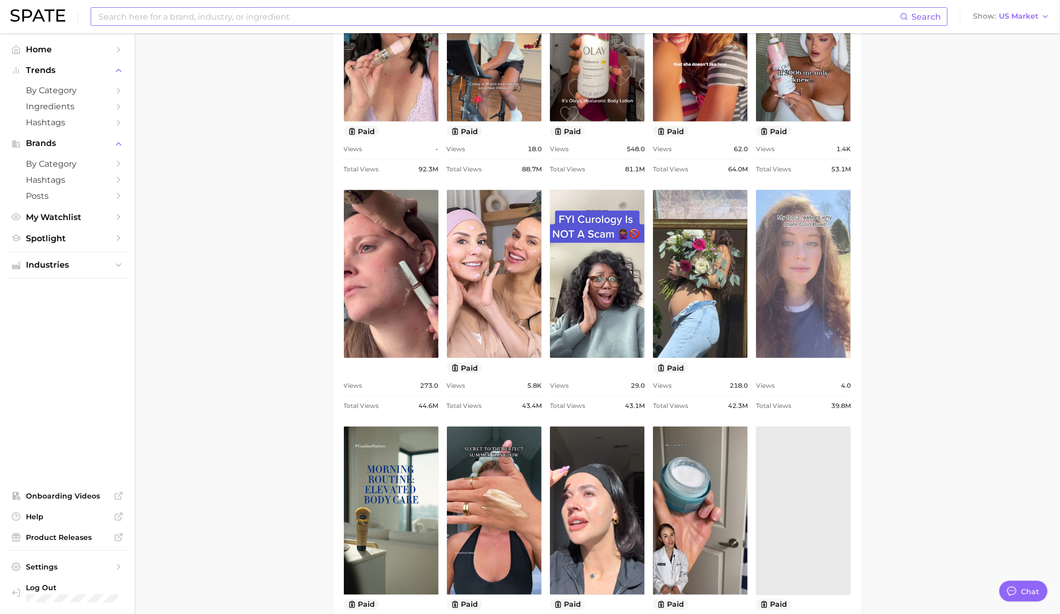
click at [812, 283] on link "view post on TikTok" at bounding box center [803, 274] width 95 height 168
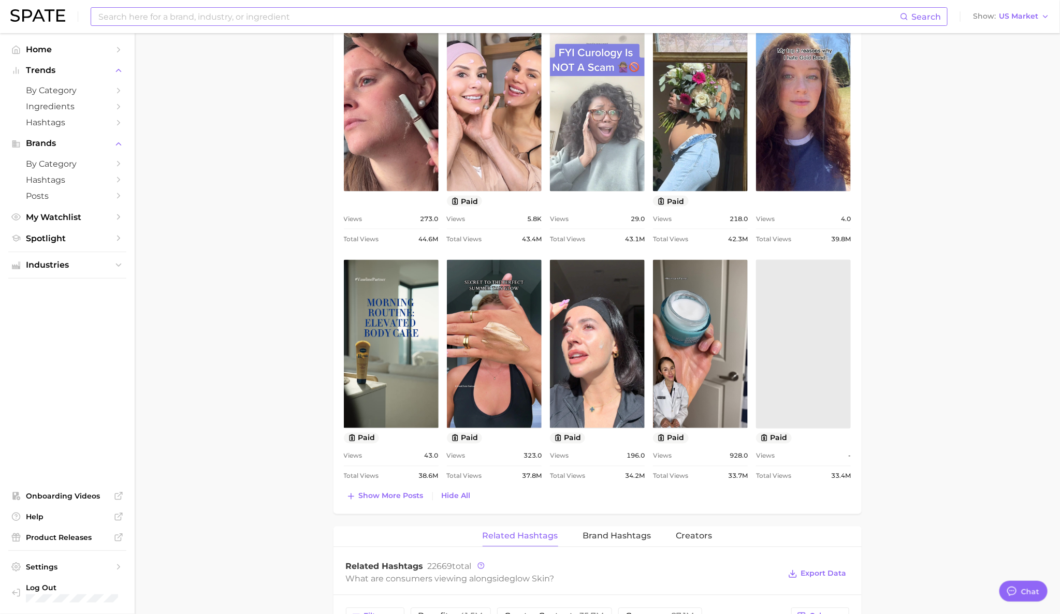
scroll to position [800, 0]
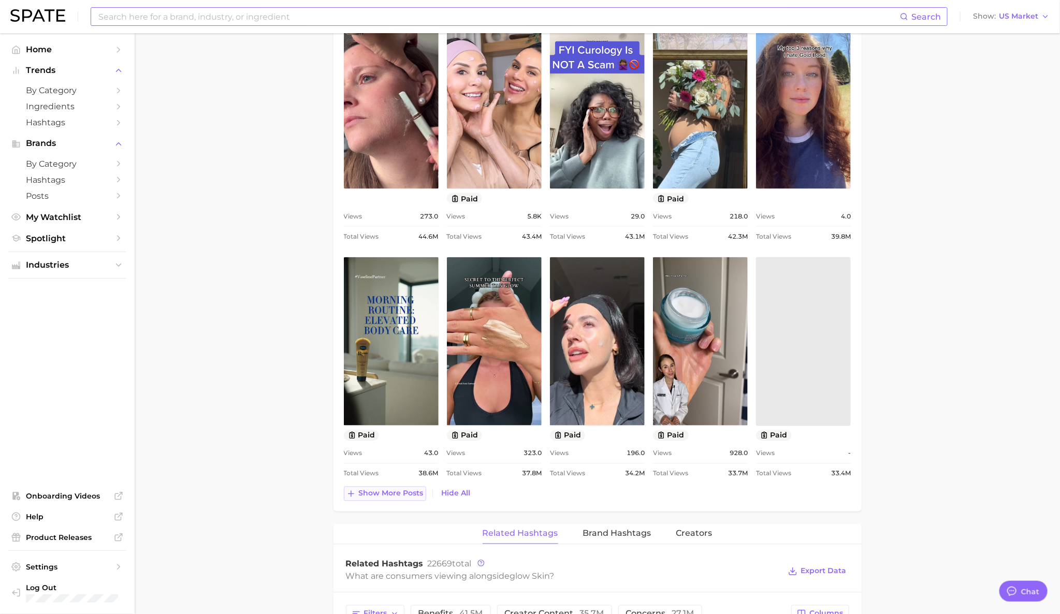
click at [402, 496] on span "Show more posts" at bounding box center [391, 493] width 65 height 9
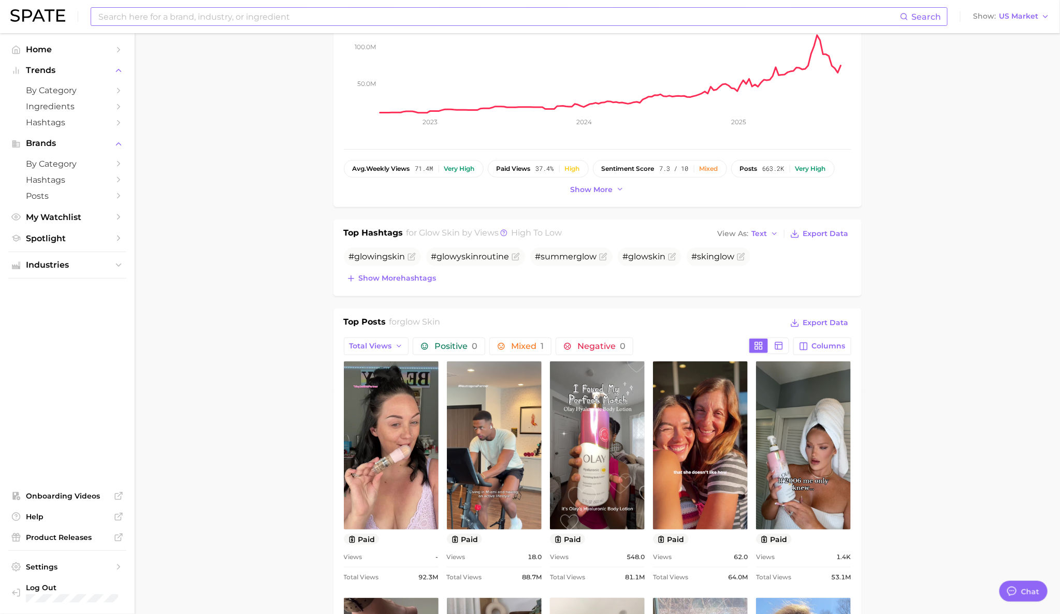
scroll to position [160, 0]
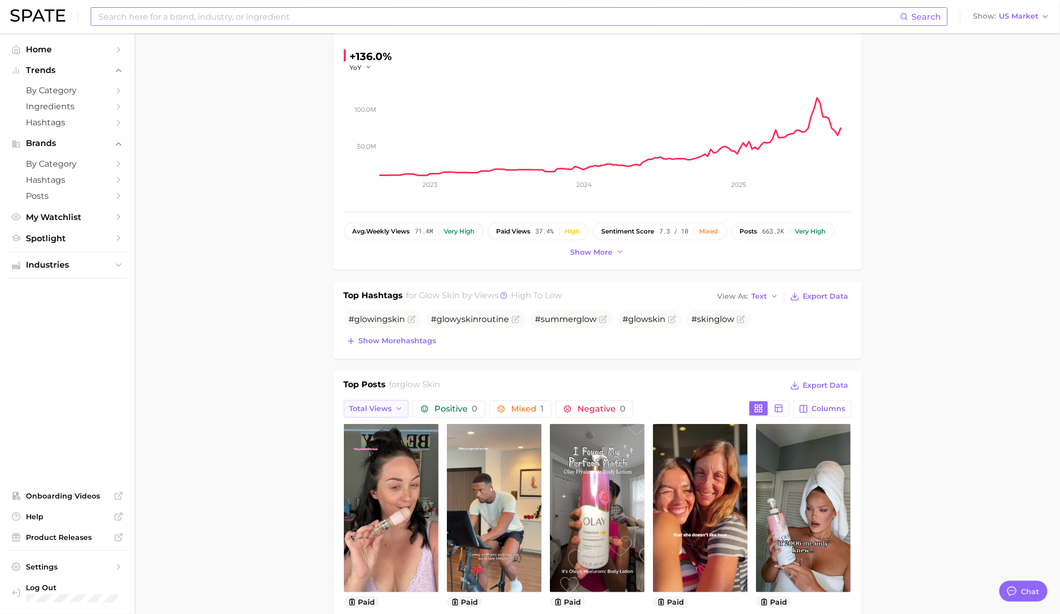
click at [389, 410] on span "Total Views" at bounding box center [371, 409] width 42 height 9
click at [392, 448] on span "Views: [DATE] - [DATE]" at bounding box center [390, 446] width 83 height 9
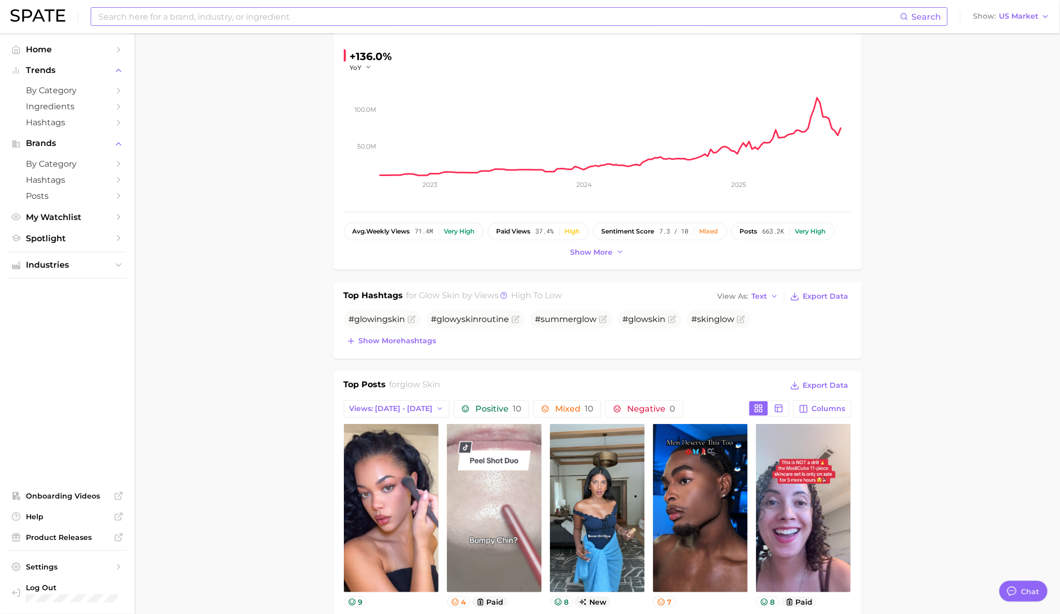
scroll to position [305, 0]
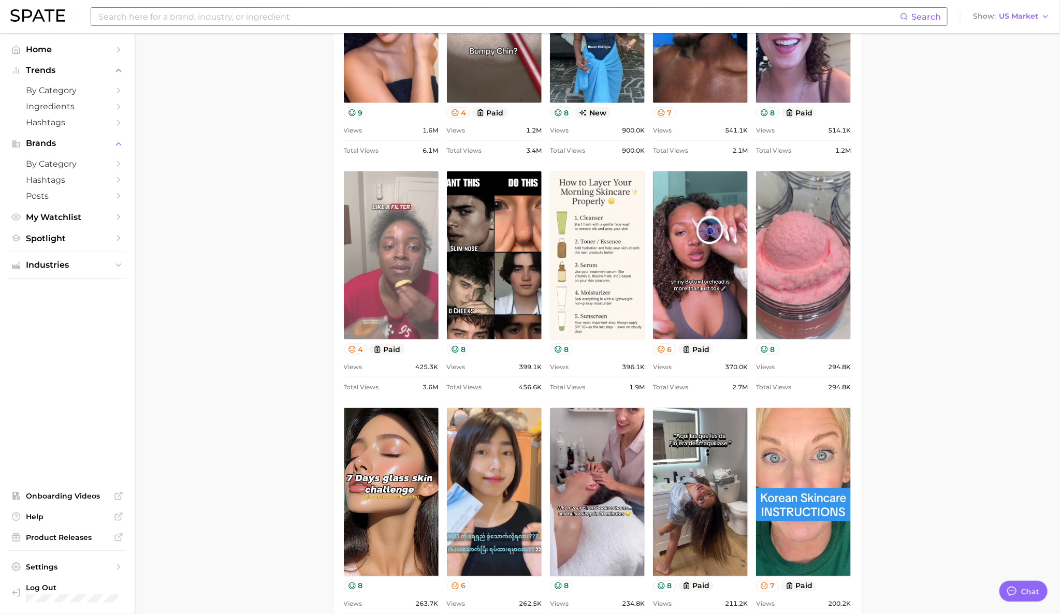
click at [378, 298] on link "view post on TikTok" at bounding box center [391, 255] width 95 height 168
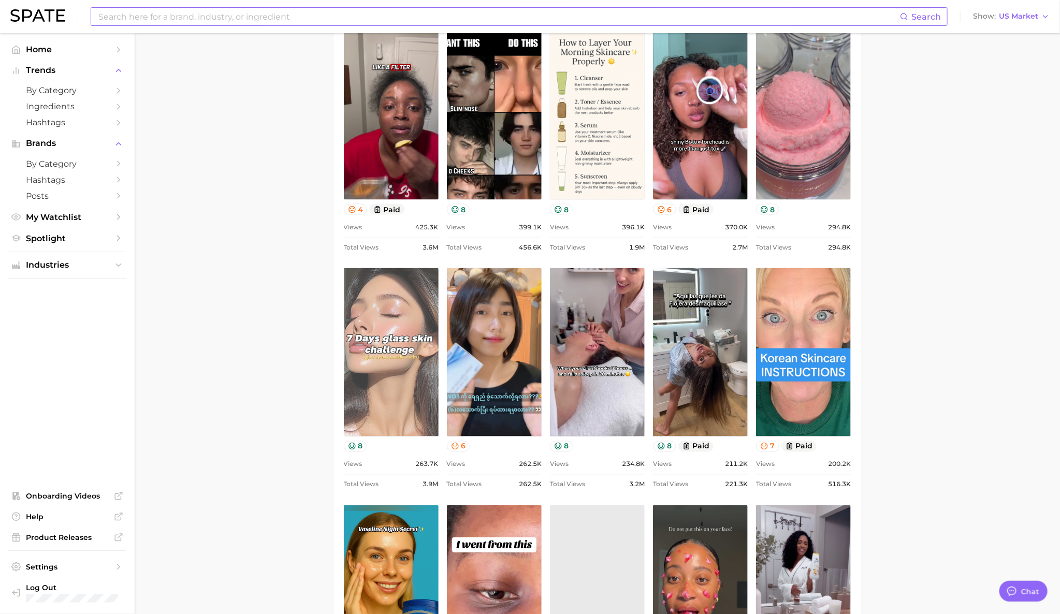
click at [405, 367] on link "view post on TikTok" at bounding box center [391, 352] width 95 height 168
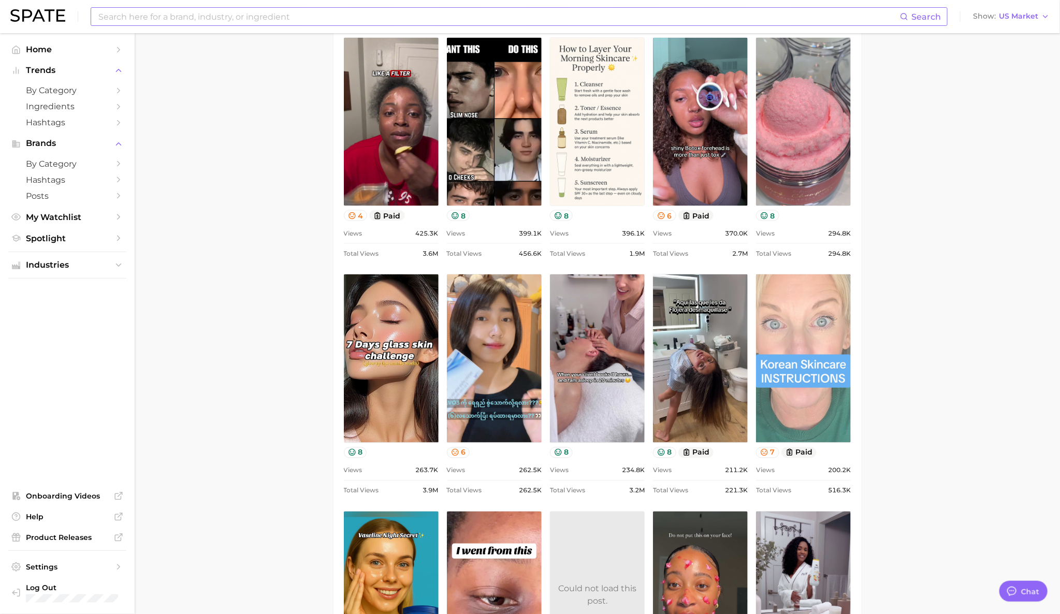
click at [772, 412] on link "view post on TikTok" at bounding box center [803, 359] width 95 height 168
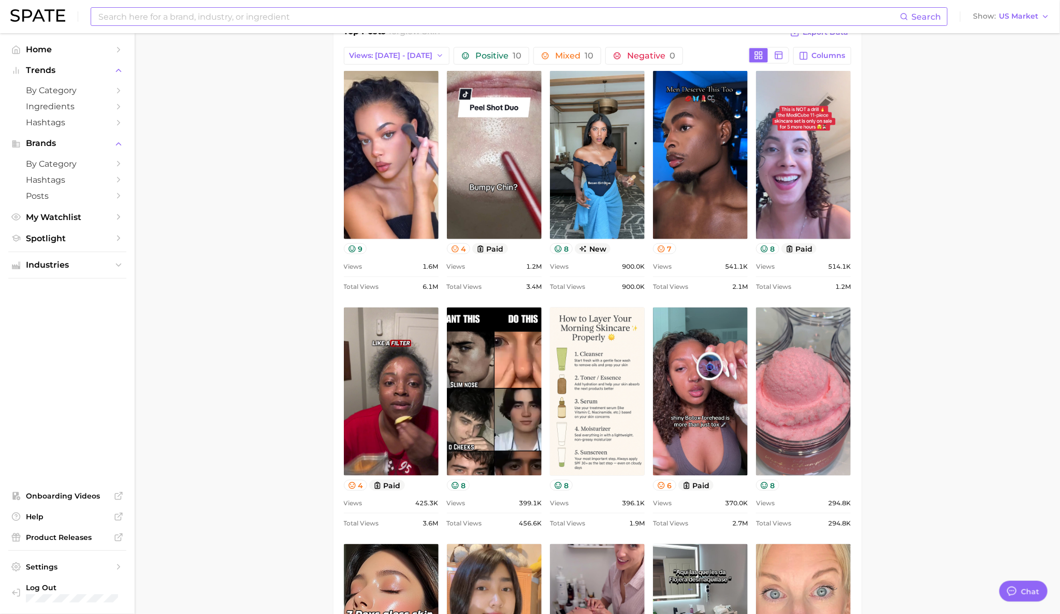
scroll to position [513, 0]
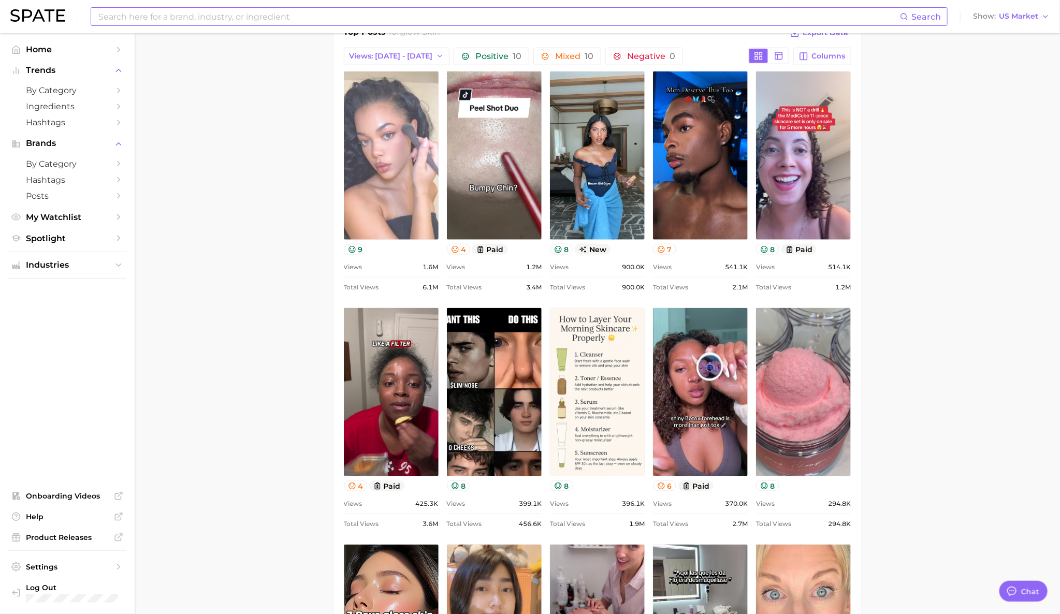
click at [395, 137] on link "view post on TikTok" at bounding box center [391, 155] width 95 height 168
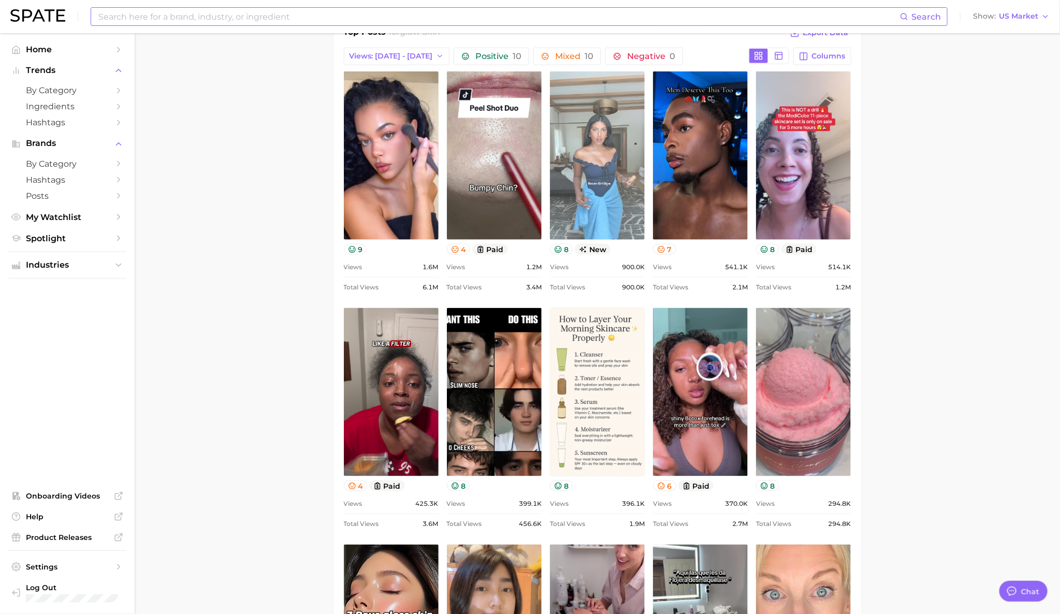
click at [617, 143] on link "view post on TikTok" at bounding box center [597, 155] width 95 height 168
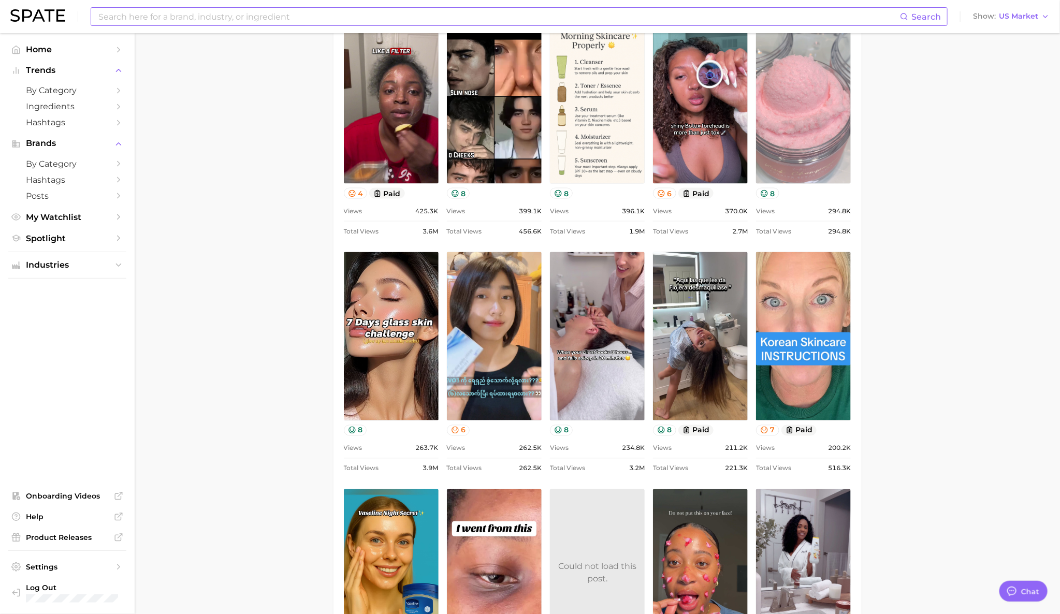
scroll to position [806, 0]
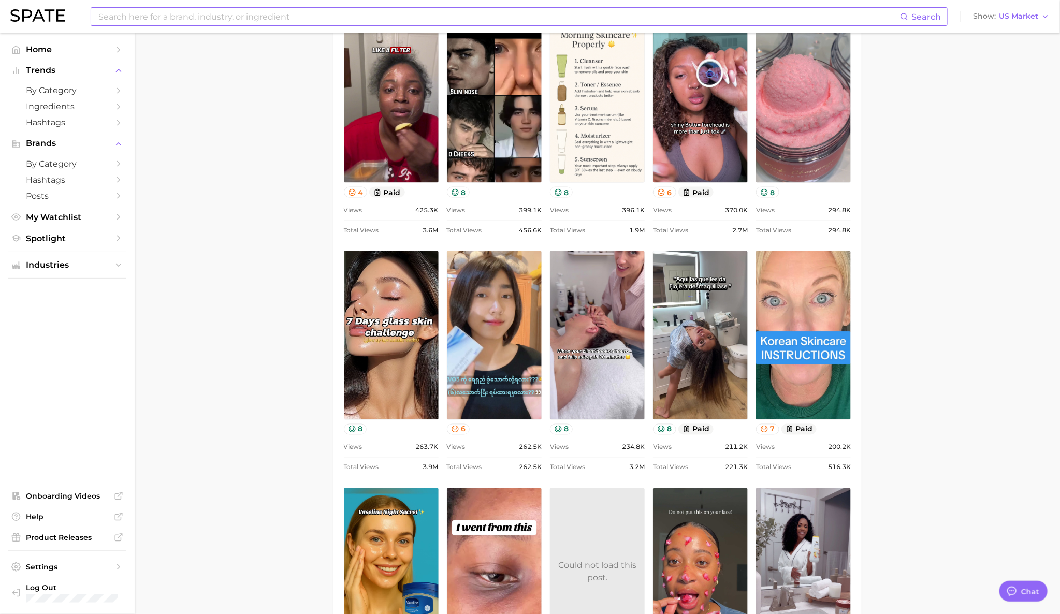
click at [427, 8] on input at bounding box center [498, 17] width 803 height 18
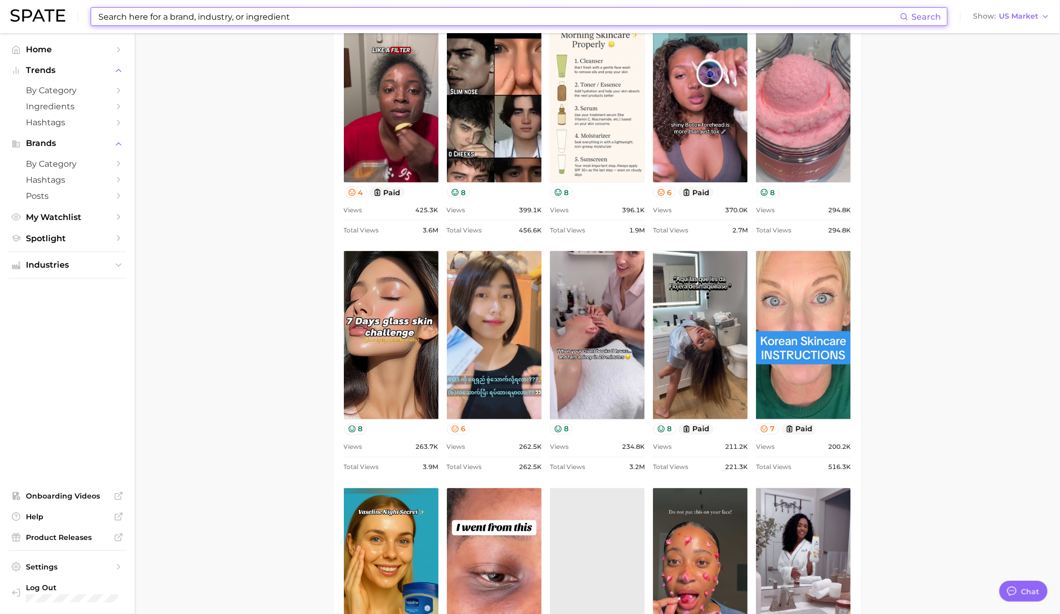
click at [426, 13] on input at bounding box center [498, 17] width 803 height 18
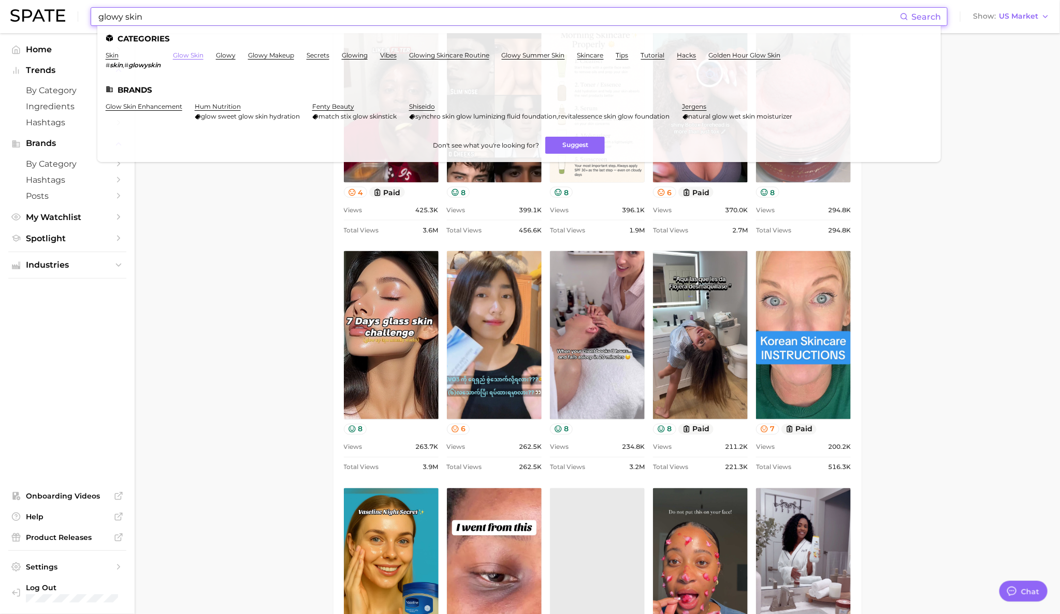
type input "glowy skin"
click at [192, 53] on link "glow skin" at bounding box center [188, 55] width 31 height 8
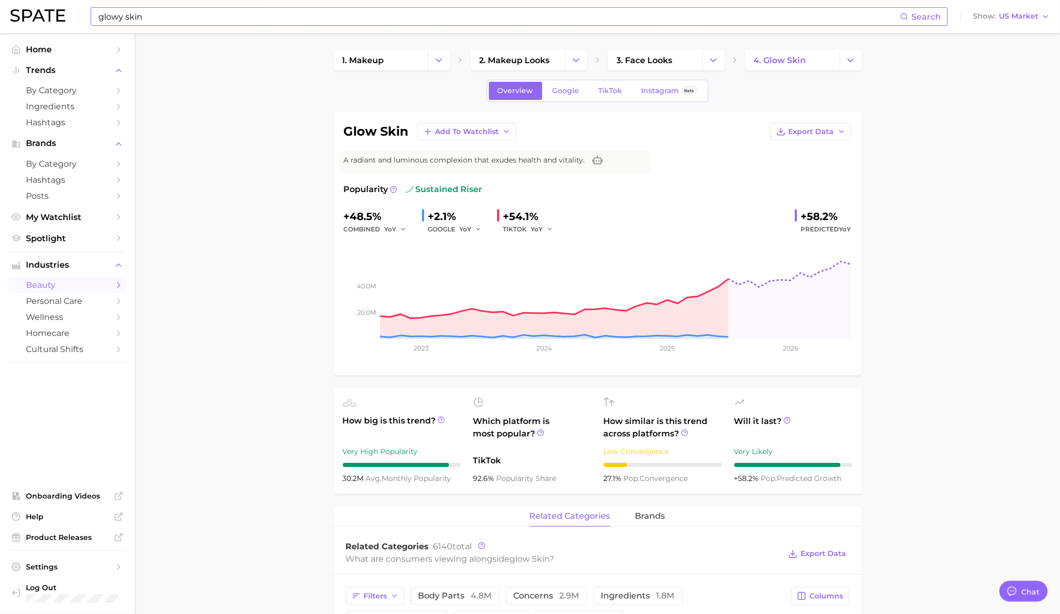
type textarea "x"
